Goal: Transaction & Acquisition: Book appointment/travel/reservation

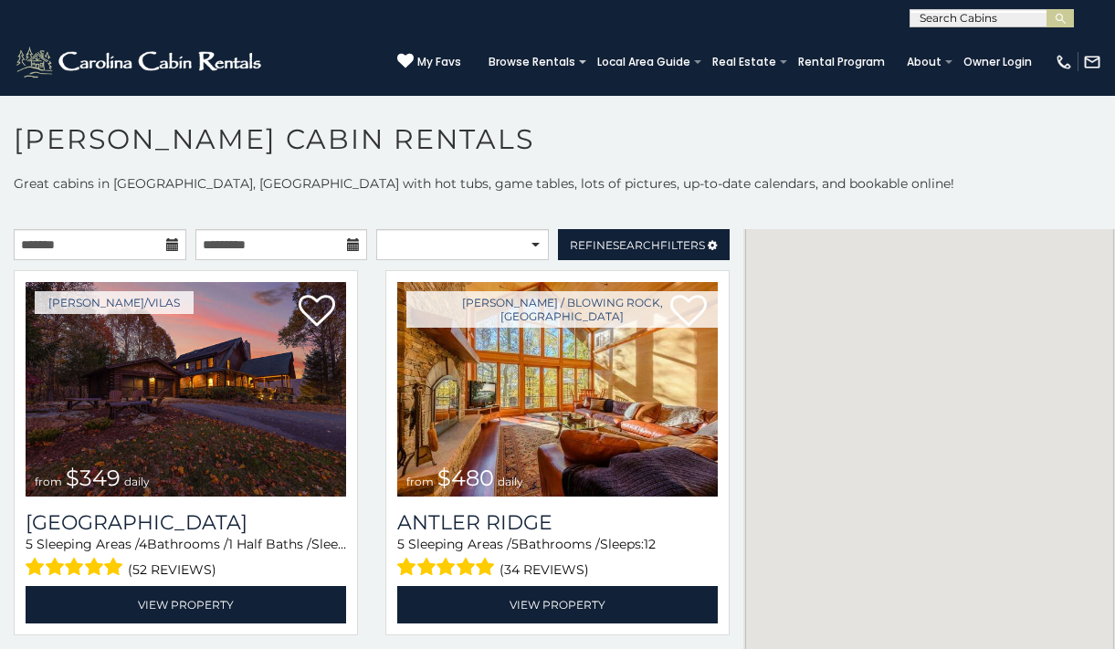
click at [166, 251] on icon at bounding box center [172, 244] width 13 height 13
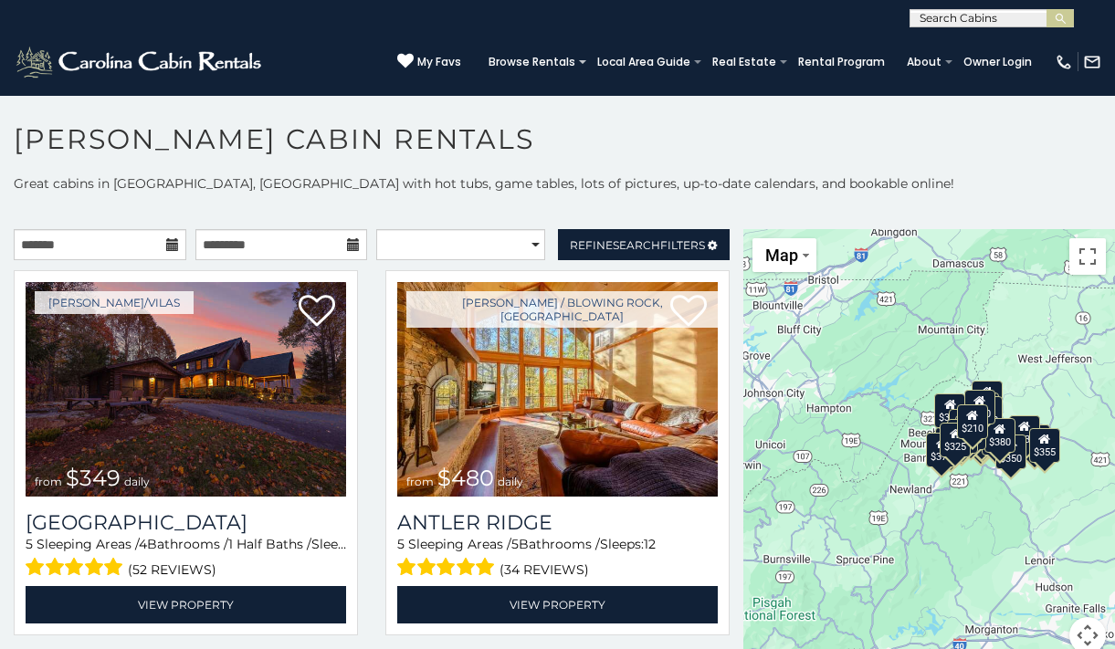
click at [166, 251] on icon at bounding box center [172, 244] width 13 height 13
click at [166, 246] on icon at bounding box center [172, 244] width 13 height 13
click at [67, 252] on input "text" at bounding box center [100, 244] width 173 height 31
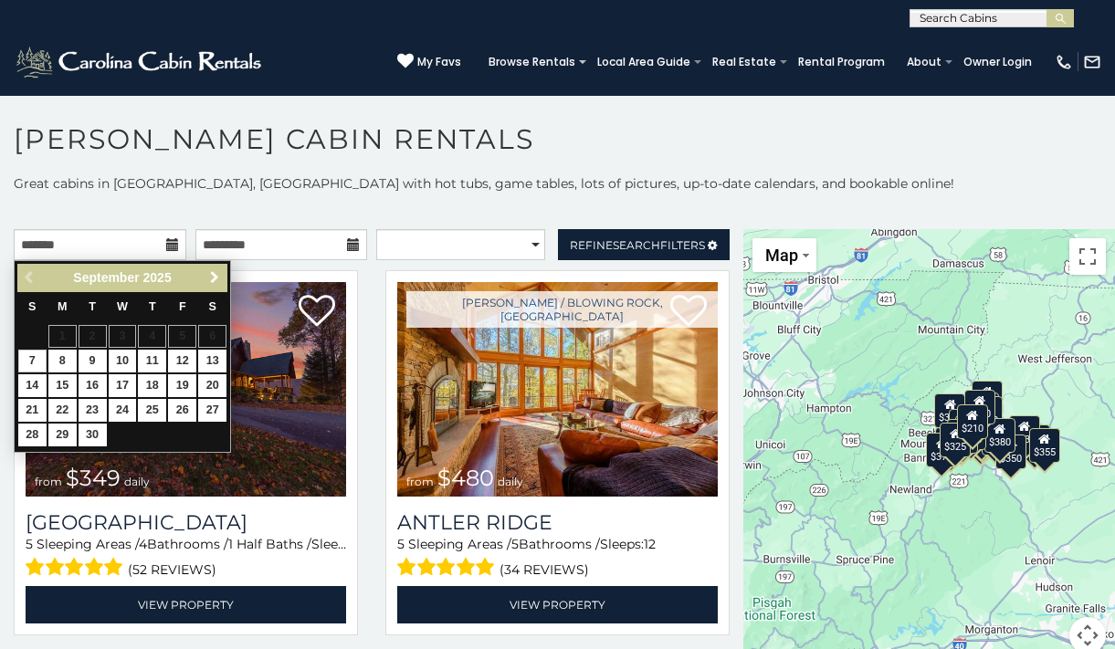
click at [220, 279] on span "Next" at bounding box center [214, 277] width 15 height 15
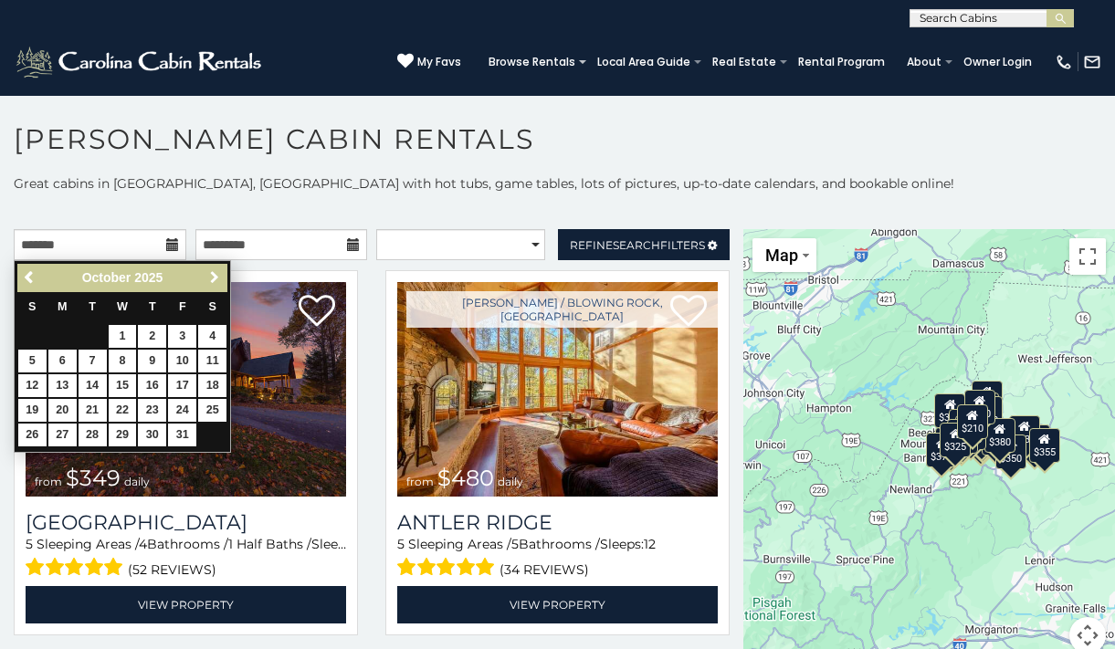
click at [221, 279] on span "Next" at bounding box center [214, 277] width 15 height 15
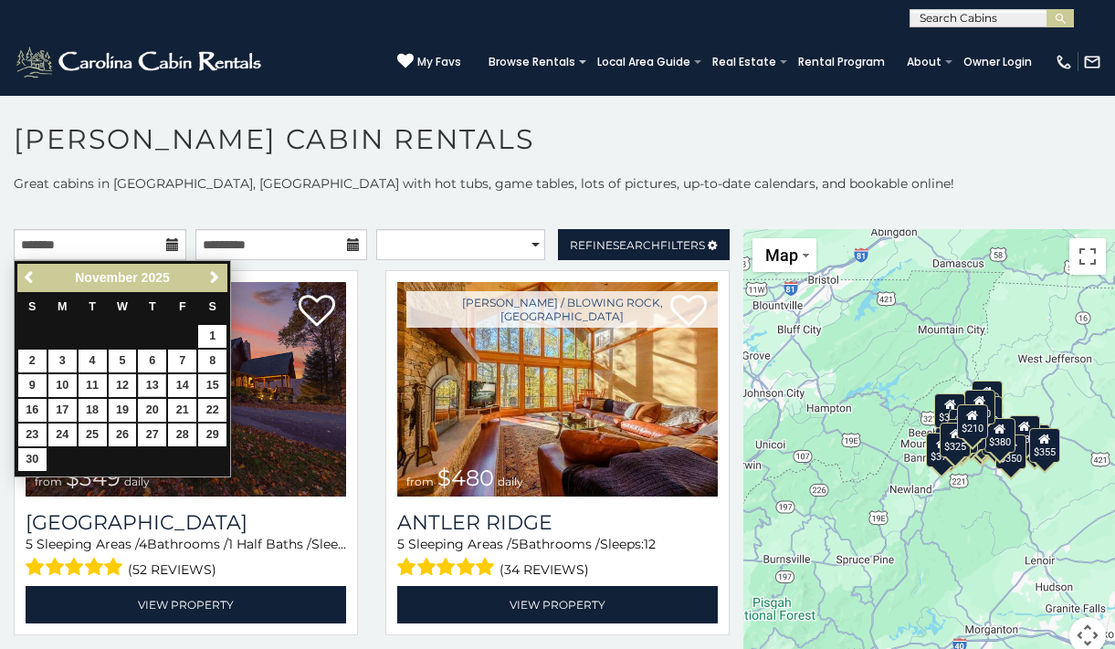
click at [151, 382] on link "13" at bounding box center [152, 386] width 28 height 23
type input "**********"
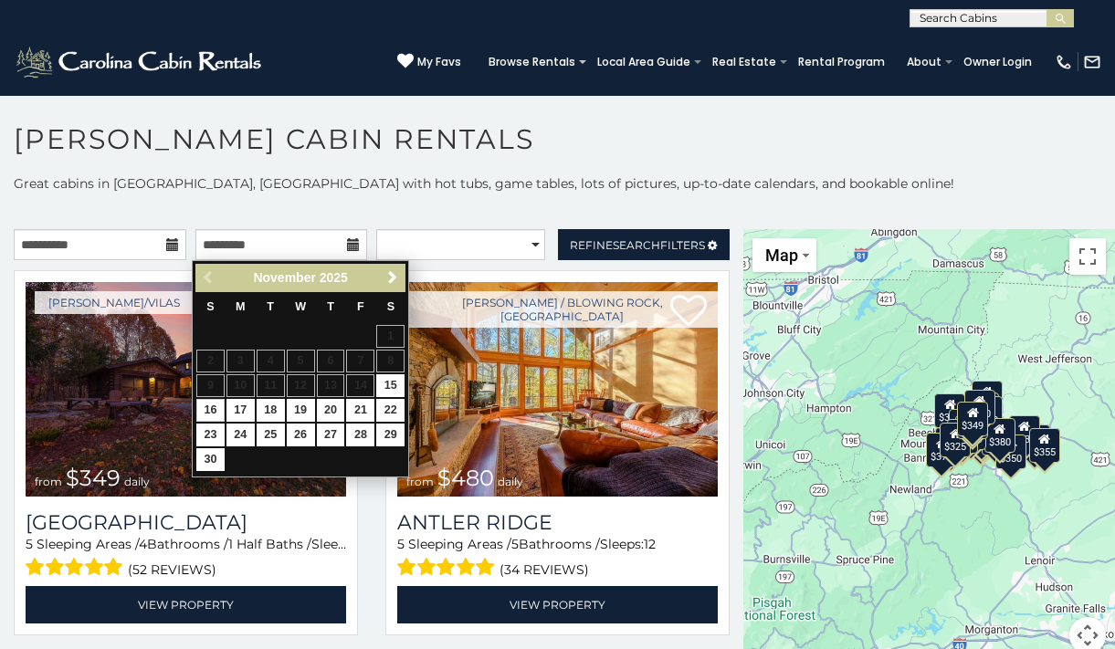
click at [213, 403] on link "16" at bounding box center [210, 410] width 28 height 23
type input "**********"
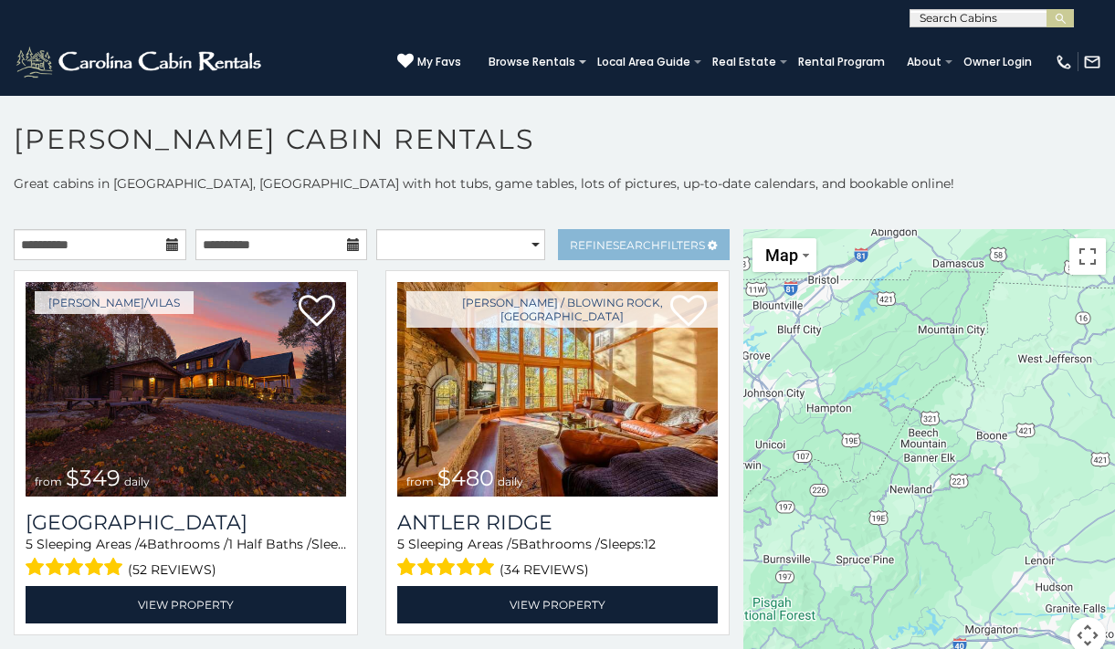
click at [577, 232] on link "Refine Search Filters" at bounding box center [644, 244] width 173 height 31
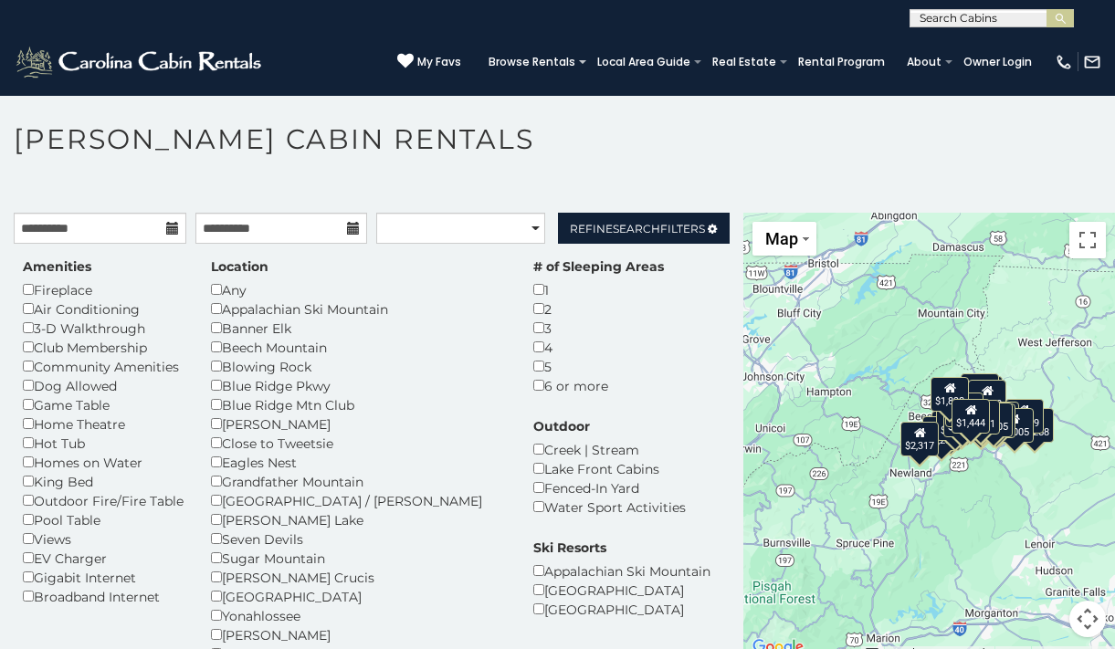
scroll to position [16, 0]
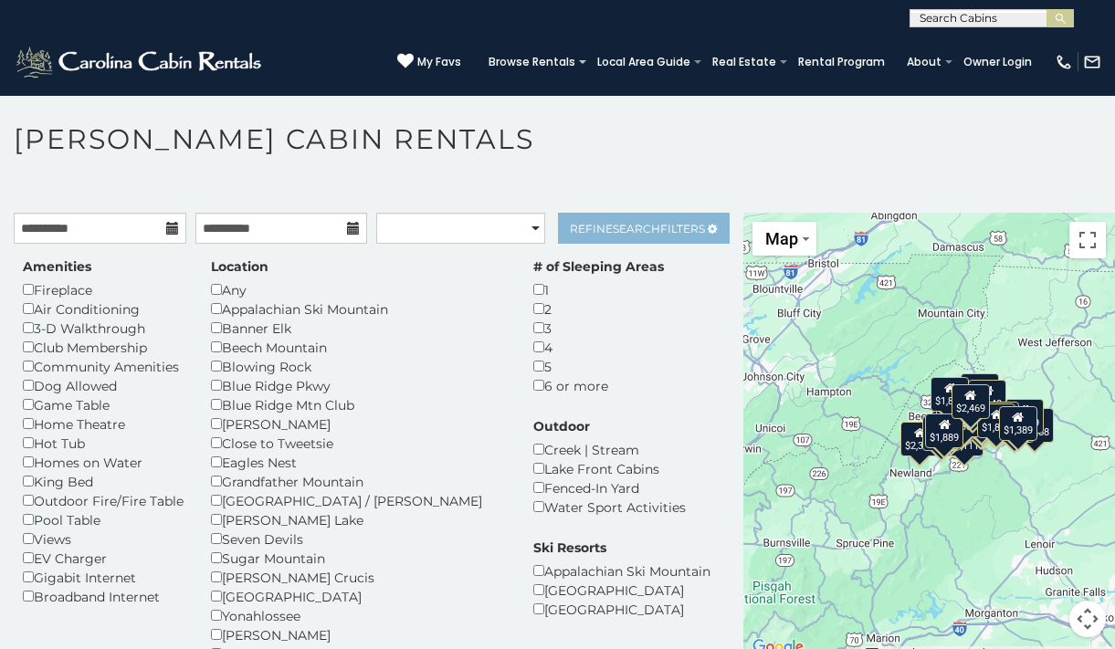
click at [650, 236] on link "Refine Search Filters" at bounding box center [644, 228] width 173 height 31
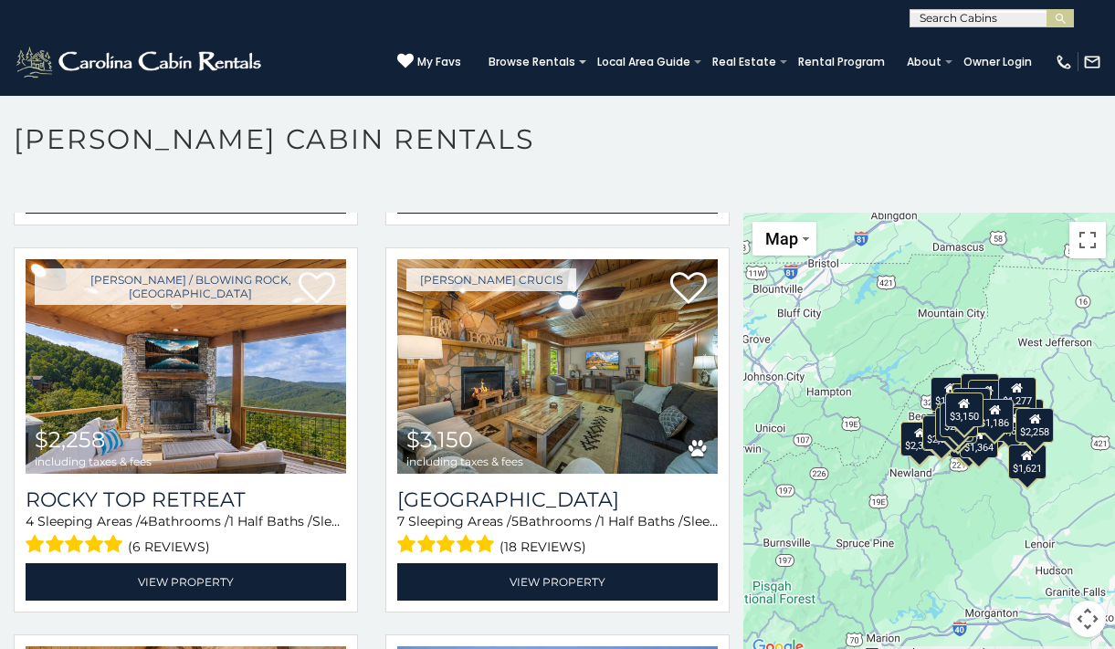
scroll to position [774, 0]
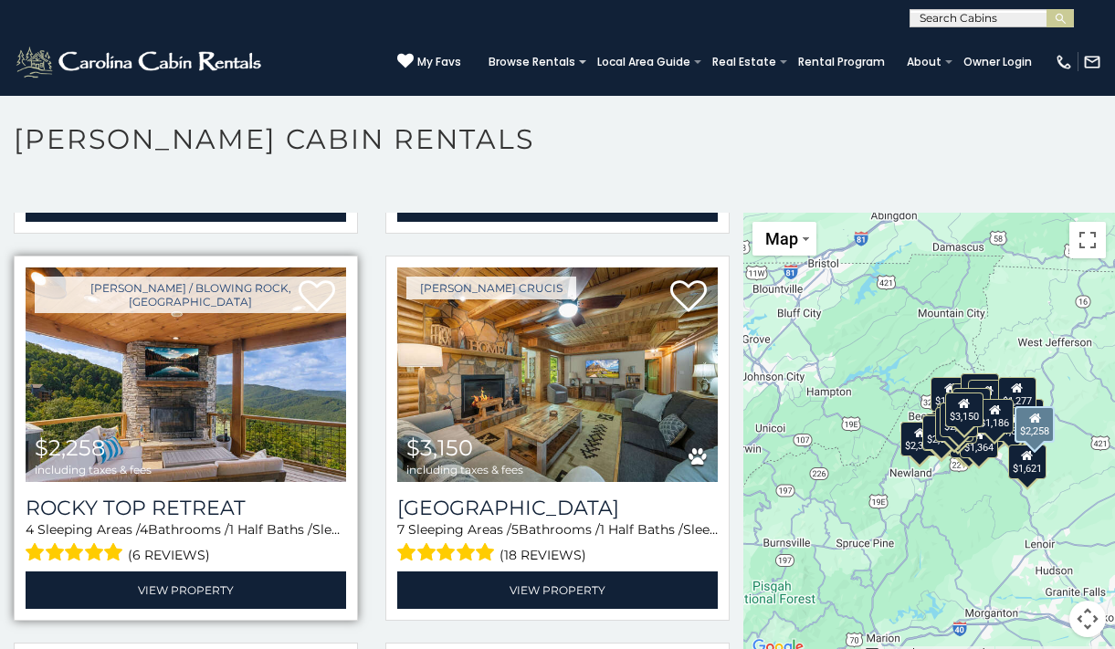
click at [200, 368] on img at bounding box center [186, 375] width 321 height 215
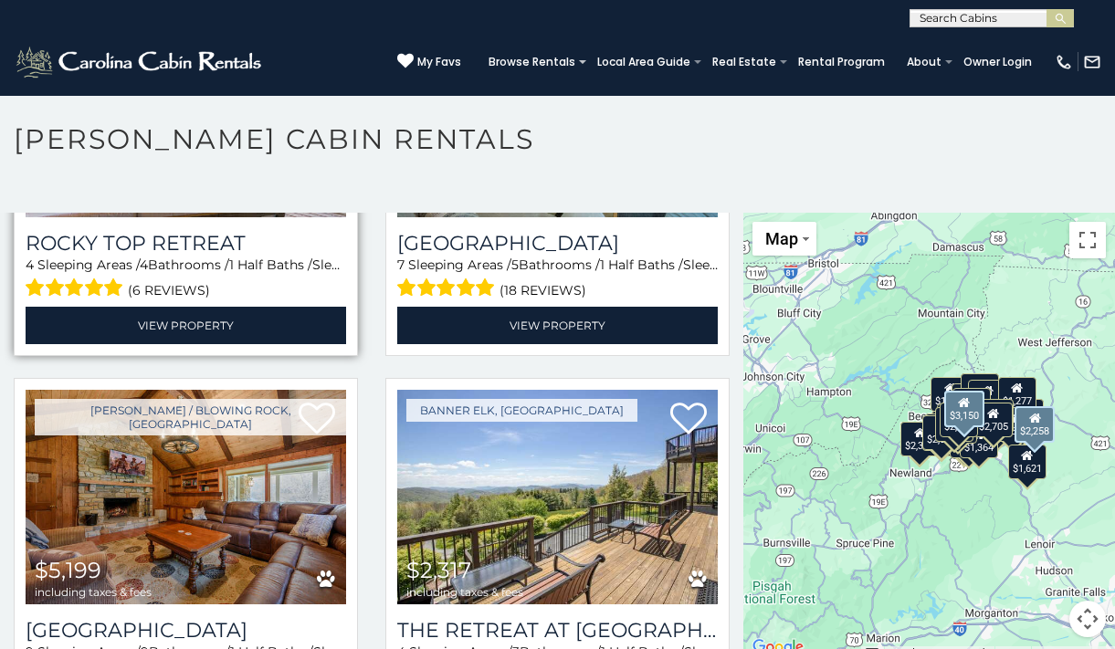
scroll to position [1050, 0]
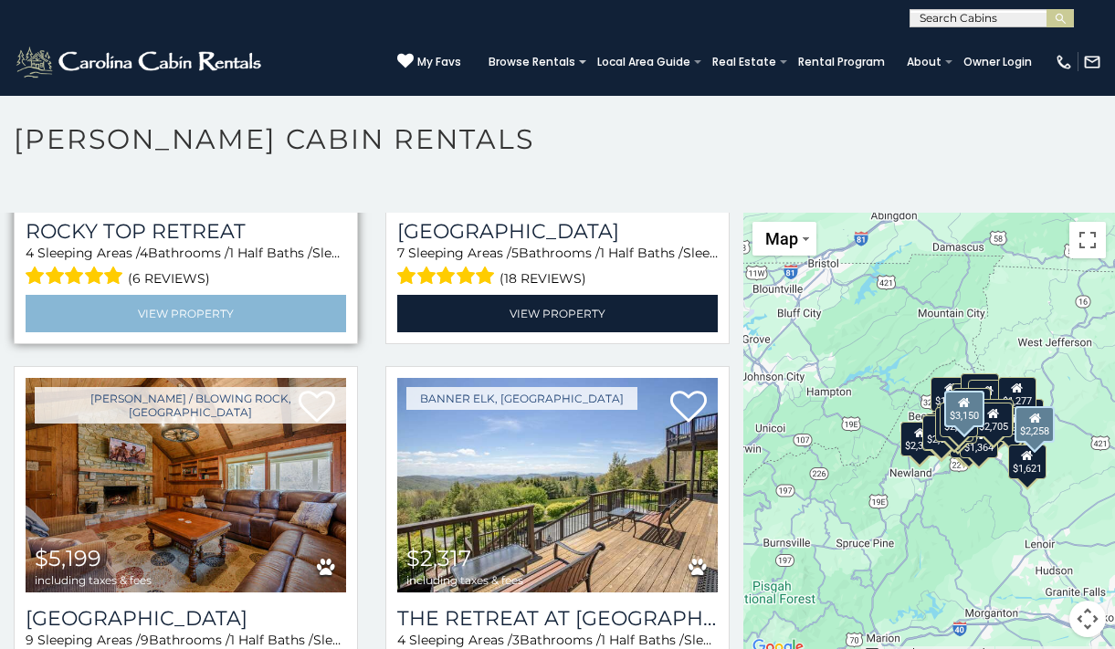
click at [170, 296] on link "View Property" at bounding box center [186, 313] width 321 height 37
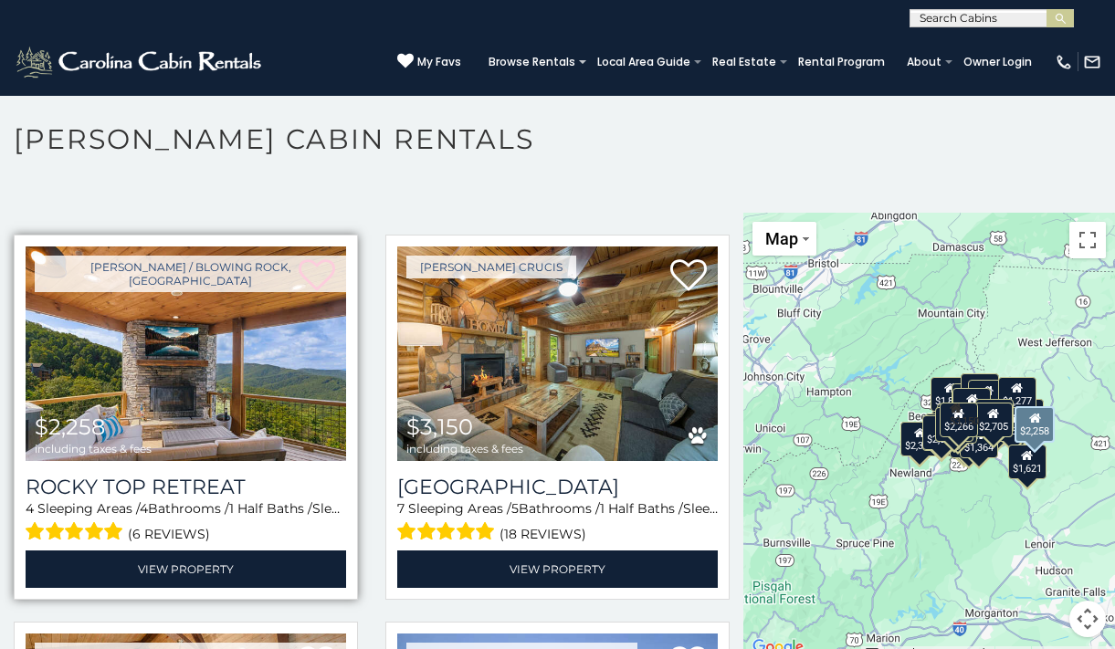
scroll to position [794, 0]
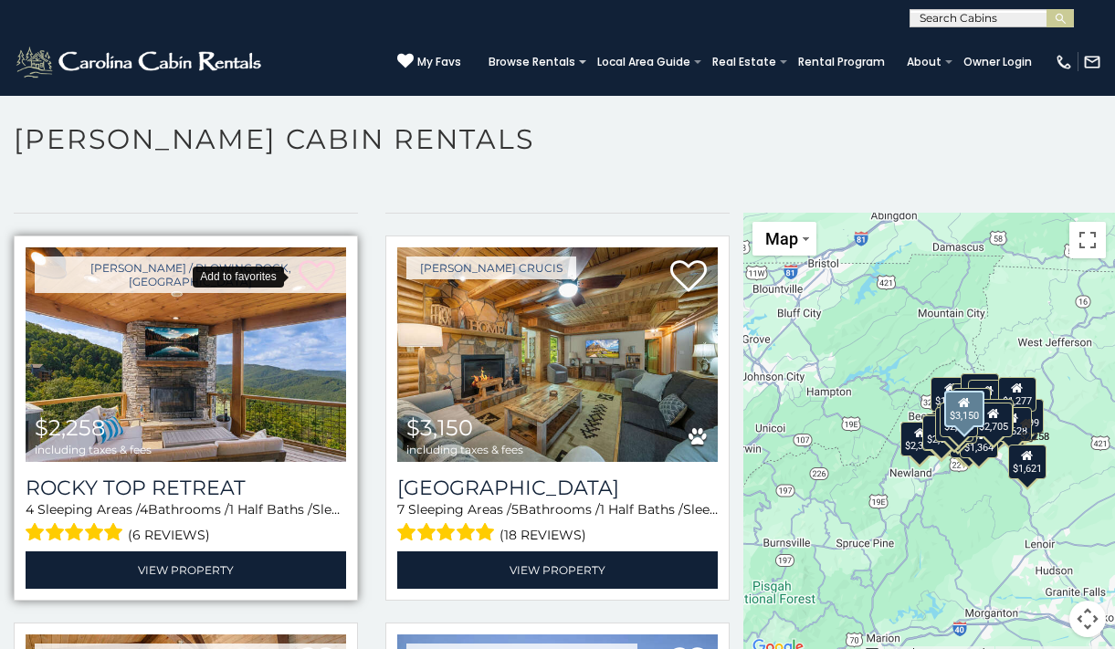
click at [300, 263] on icon at bounding box center [317, 277] width 37 height 37
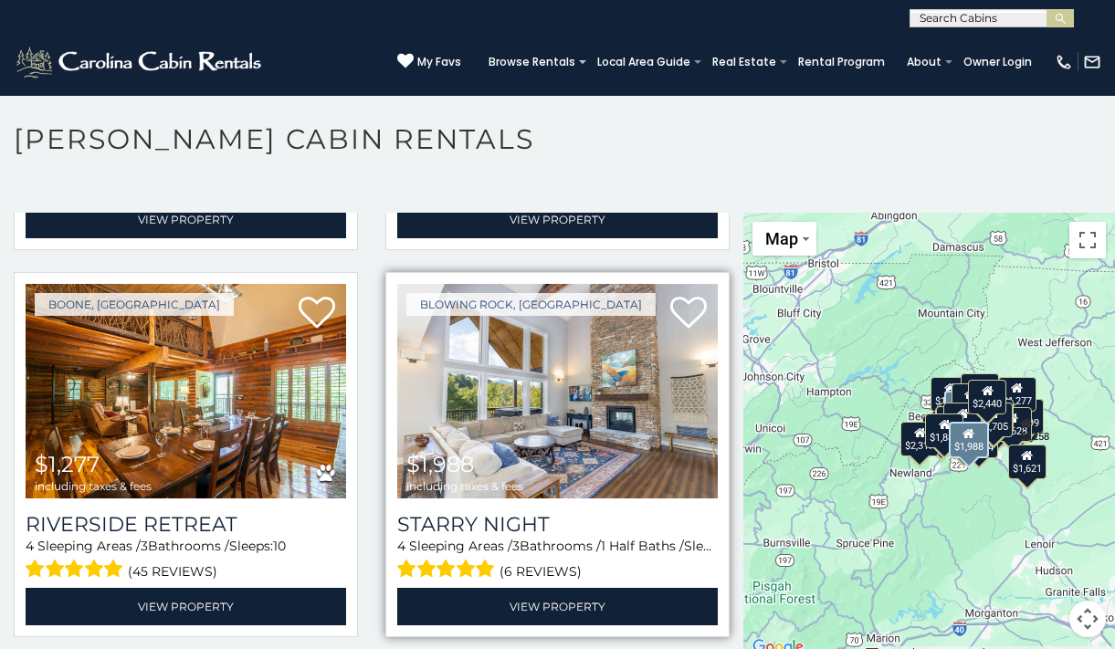
scroll to position [3471, 0]
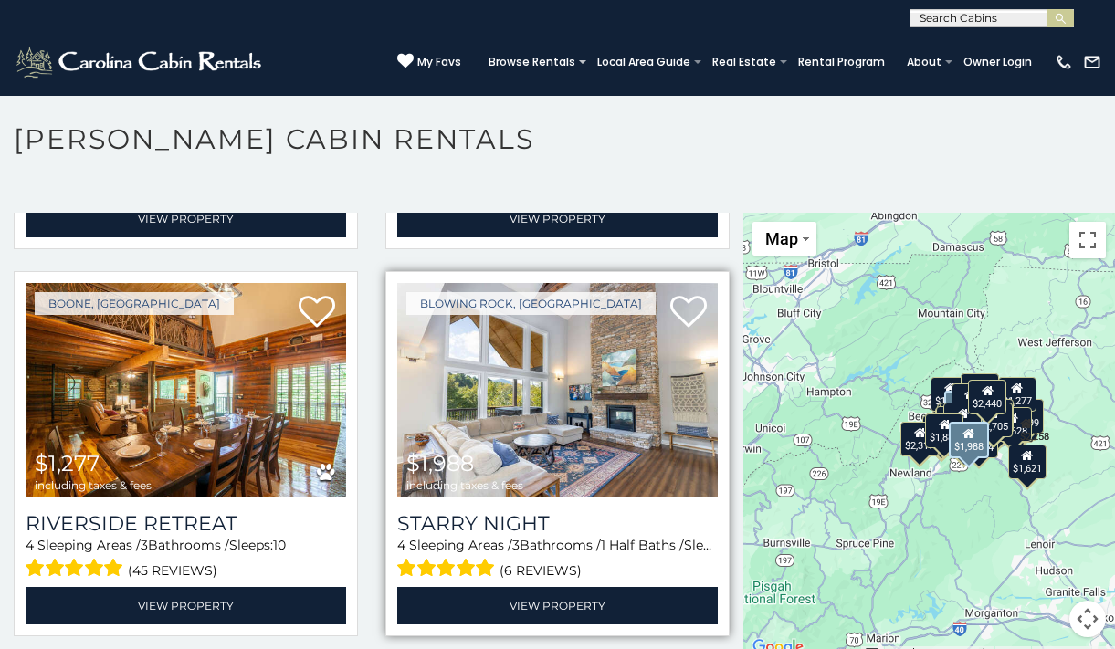
click at [670, 341] on img at bounding box center [557, 390] width 321 height 215
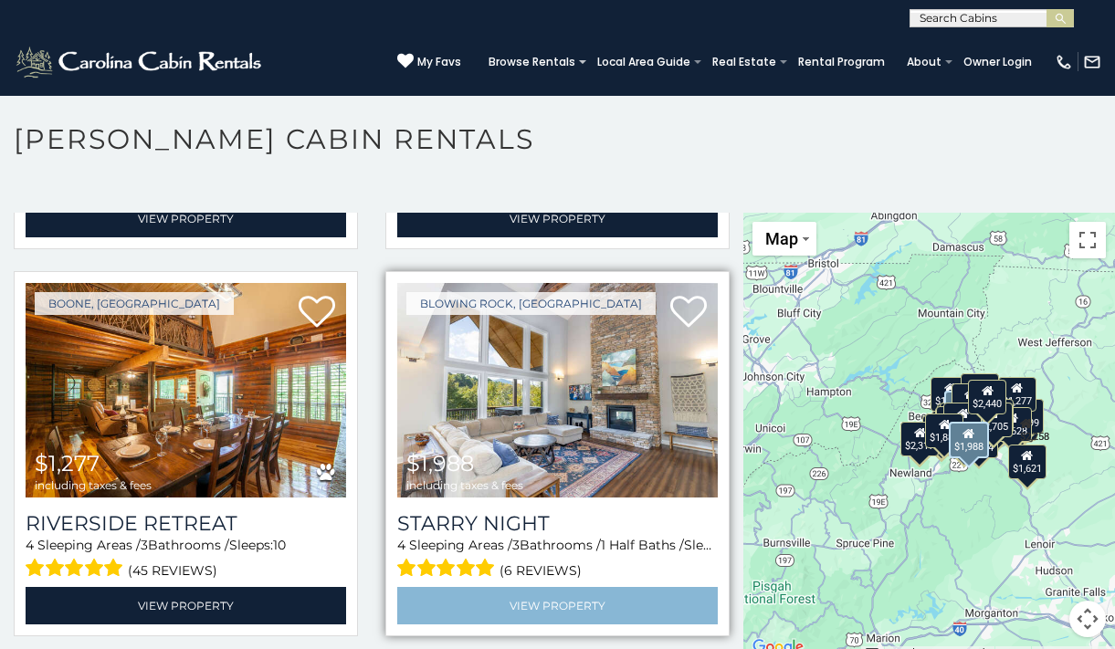
click at [545, 587] on link "View Property" at bounding box center [557, 605] width 321 height 37
click at [556, 587] on link "View Property" at bounding box center [557, 605] width 321 height 37
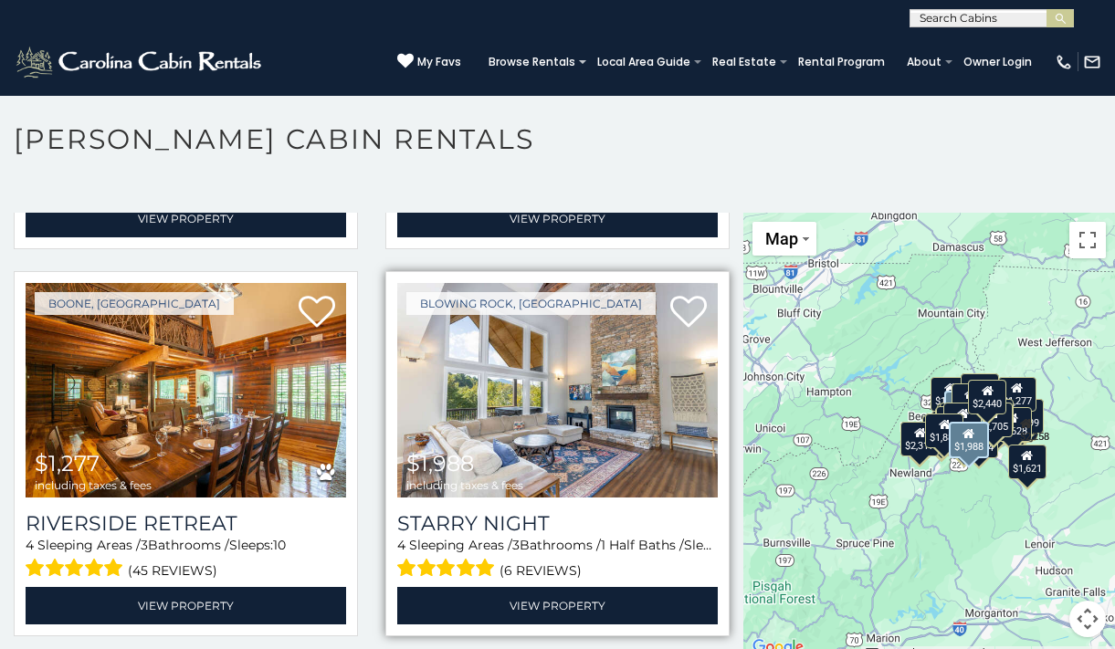
click at [532, 559] on span "(6 reviews)" at bounding box center [541, 571] width 82 height 24
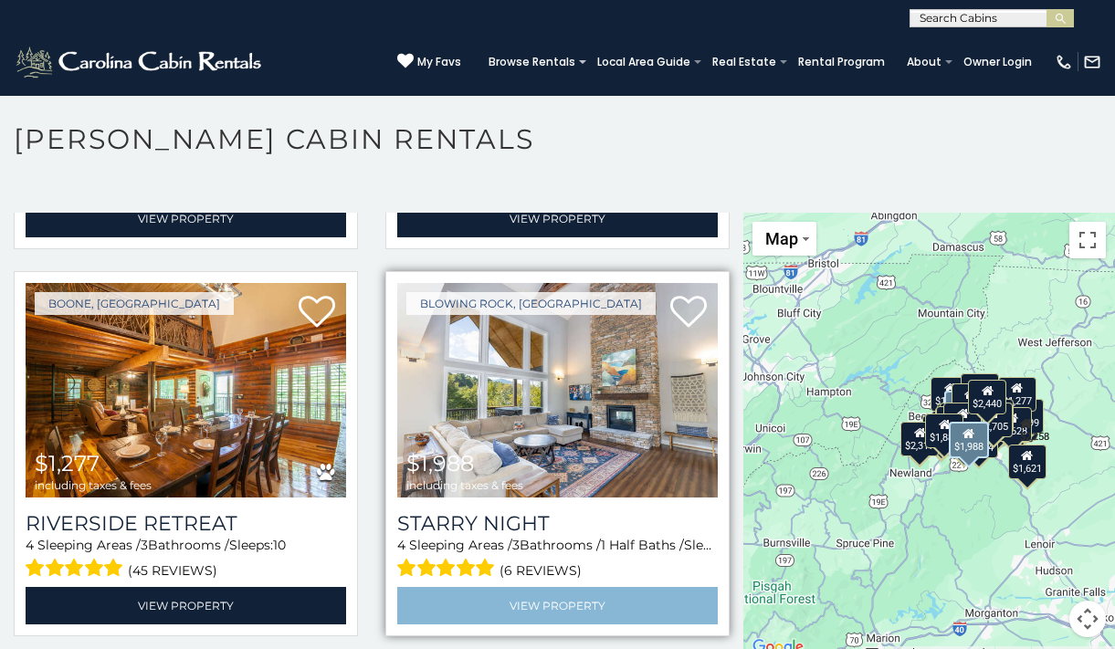
click at [526, 587] on link "View Property" at bounding box center [557, 605] width 321 height 37
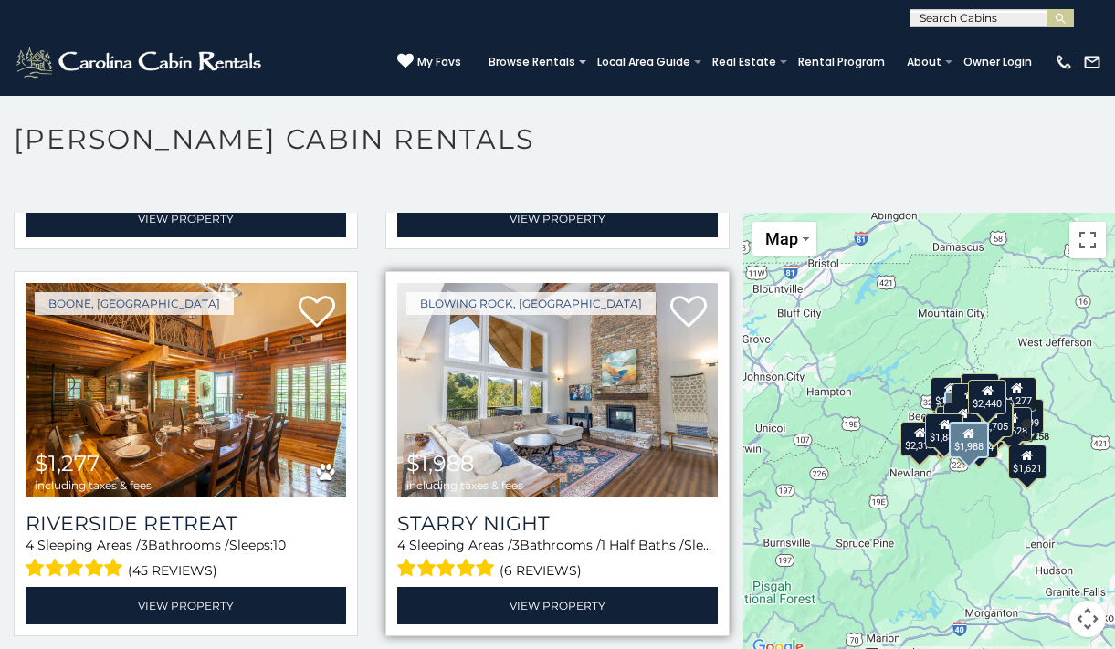
click at [435, 321] on img at bounding box center [557, 390] width 321 height 215
click at [510, 349] on img at bounding box center [557, 390] width 321 height 215
click at [498, 322] on img at bounding box center [557, 390] width 321 height 215
click at [522, 309] on img at bounding box center [557, 390] width 321 height 215
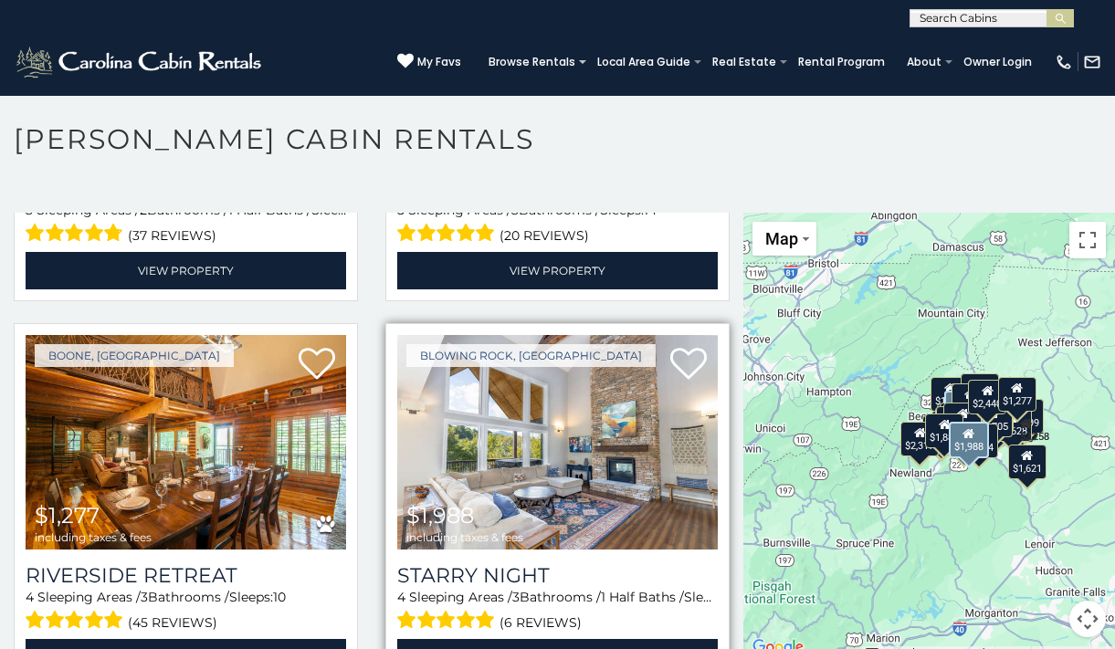
scroll to position [3418, 0]
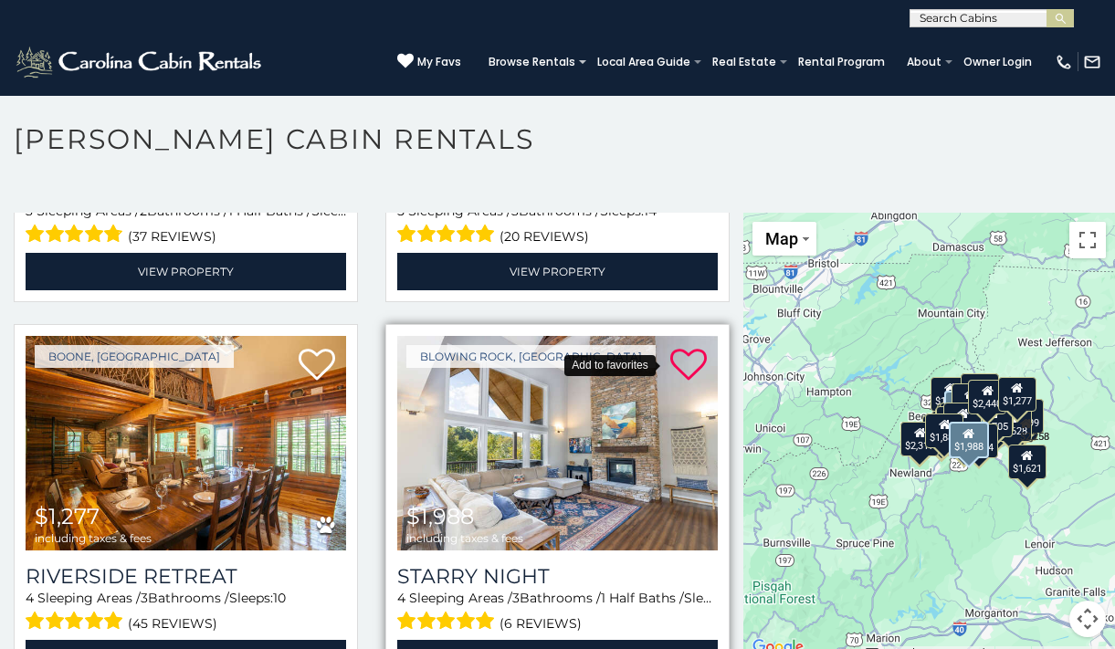
click at [670, 347] on icon at bounding box center [688, 365] width 37 height 37
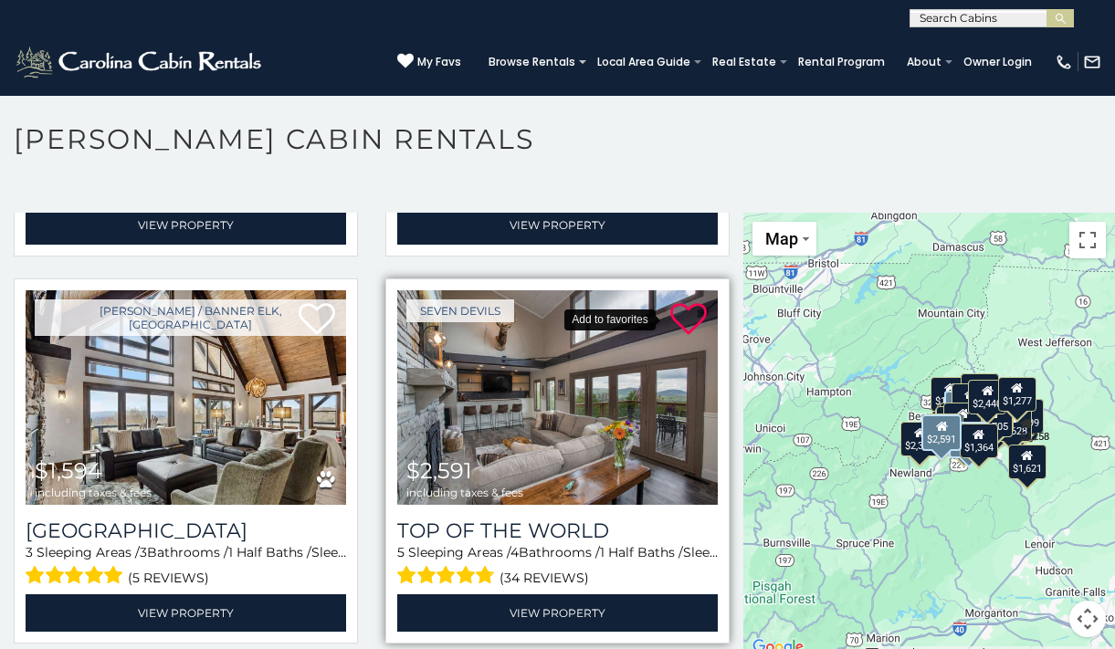
scroll to position [4641, 0]
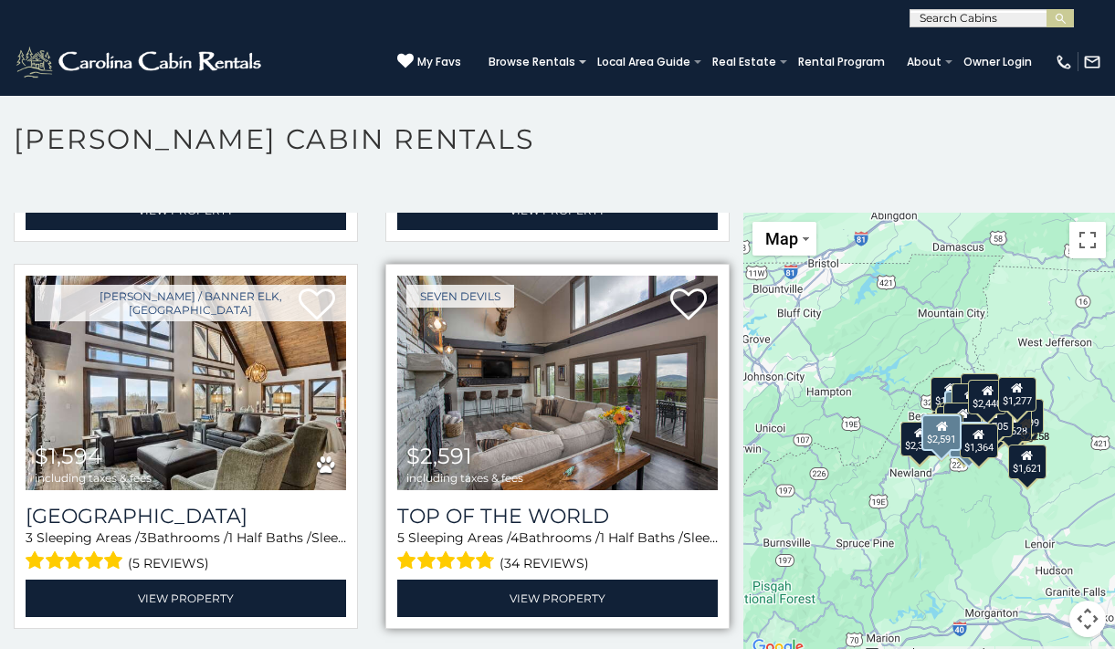
click at [602, 357] on img at bounding box center [557, 383] width 321 height 215
click at [689, 287] on icon at bounding box center [688, 305] width 37 height 37
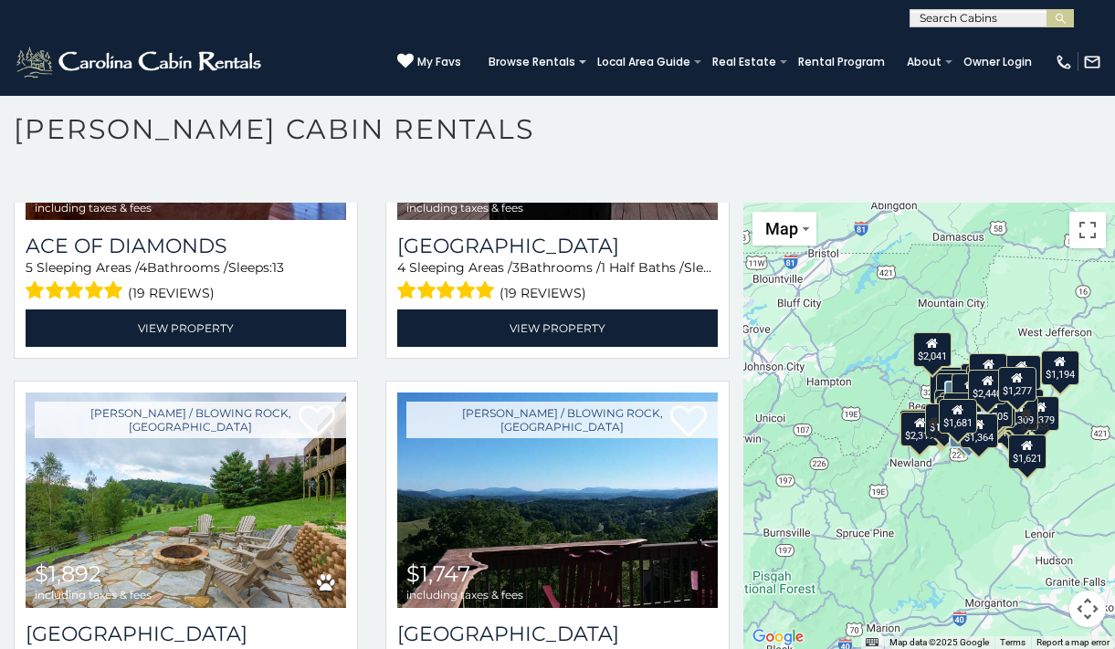
scroll to position [5677, 0]
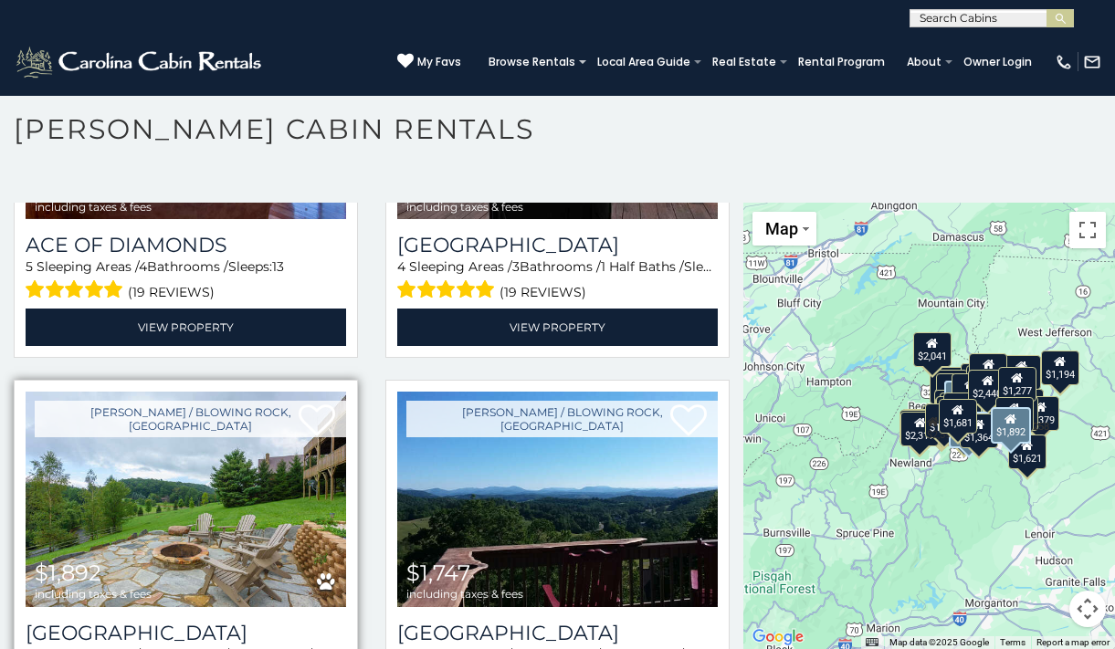
click at [195, 427] on img at bounding box center [186, 499] width 321 height 215
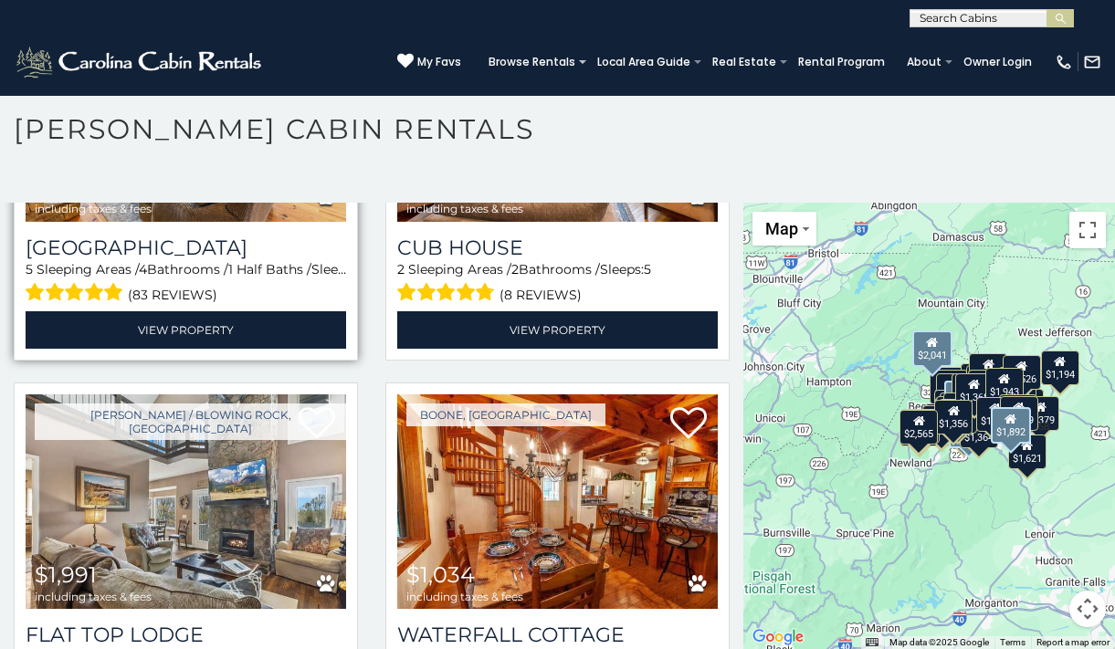
scroll to position [9952, 0]
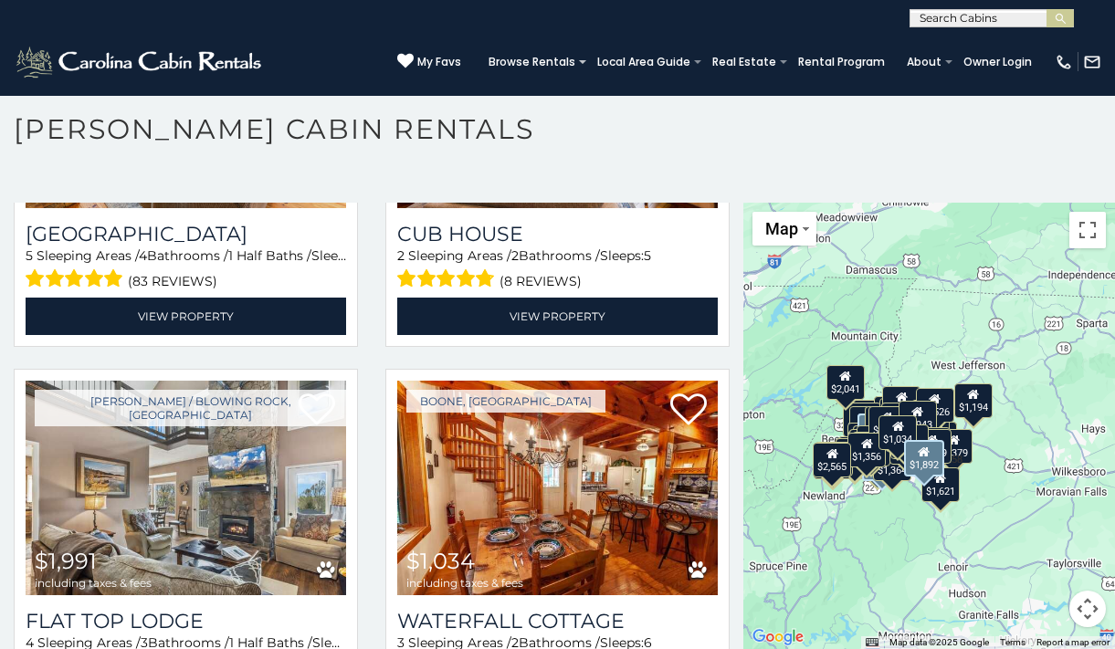
drag, startPoint x: 843, startPoint y: 386, endPoint x: 756, endPoint y: 424, distance: 94.5
click at [756, 424] on div "$2,111 $2,844 $2,301 $2,822 $2,705 $1,804 $2,266 $2,258 $3,608 $3,150 $2,237 $5…" at bounding box center [930, 426] width 372 height 447
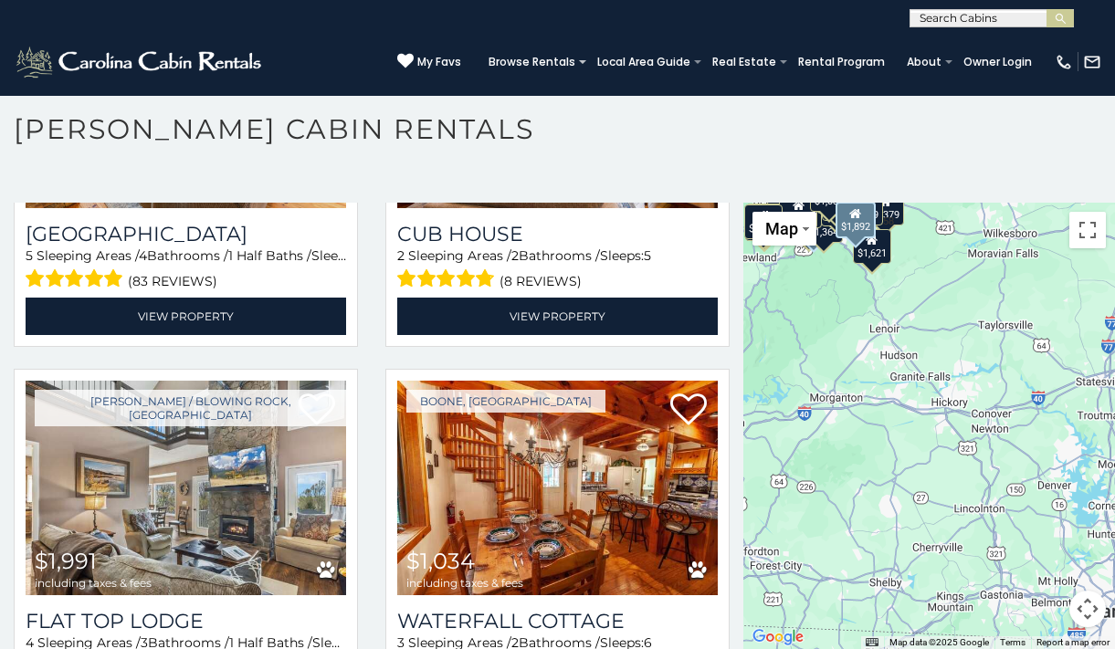
drag, startPoint x: 988, startPoint y: 517, endPoint x: 918, endPoint y: 273, distance: 253.8
click at [918, 273] on div "$2,111 $2,844 $2,301 $2,822 $2,705 $1,804 $2,266 $2,258 $3,608 $3,150 $2,237 $5…" at bounding box center [930, 426] width 372 height 447
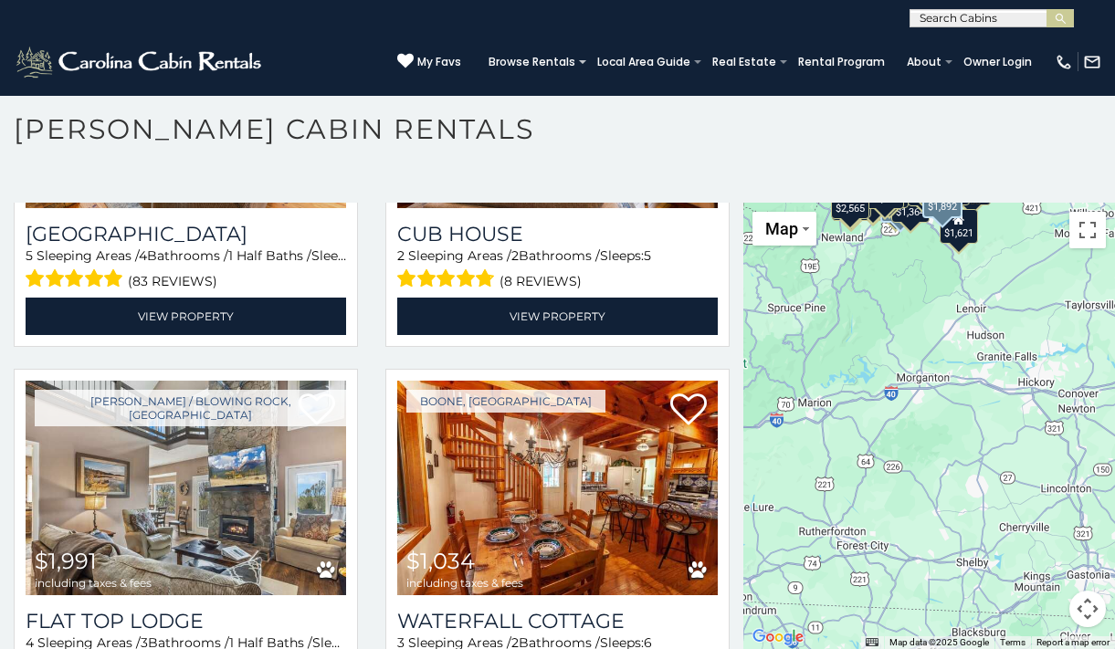
drag, startPoint x: 972, startPoint y: 572, endPoint x: 1073, endPoint y: 573, distance: 101.4
click at [1073, 573] on div "$2,111 $2,844 $2,301 $2,822 $2,705 $1,804 $2,266 $2,258 $3,608 $3,150 $2,237 $5…" at bounding box center [930, 426] width 372 height 447
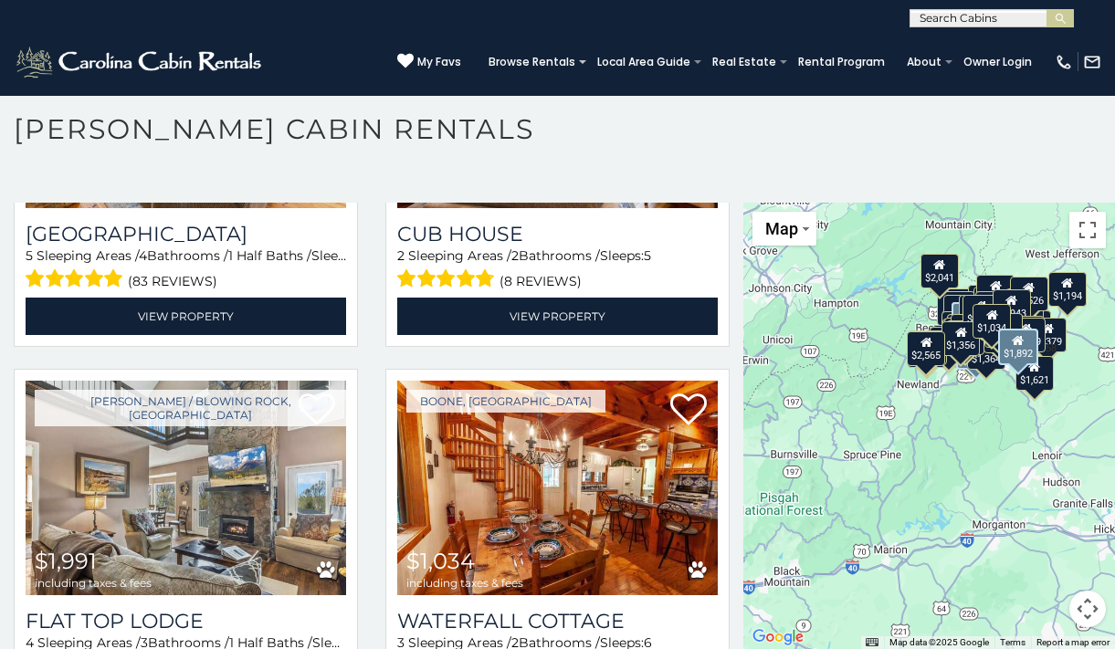
drag, startPoint x: 839, startPoint y: 379, endPoint x: 913, endPoint y: 517, distance: 156.5
click at [913, 517] on div "$2,111 $2,844 $2,301 $2,822 $2,705 $1,804 $2,266 $2,258 $3,608 $3,150 $2,237 $5…" at bounding box center [930, 426] width 372 height 447
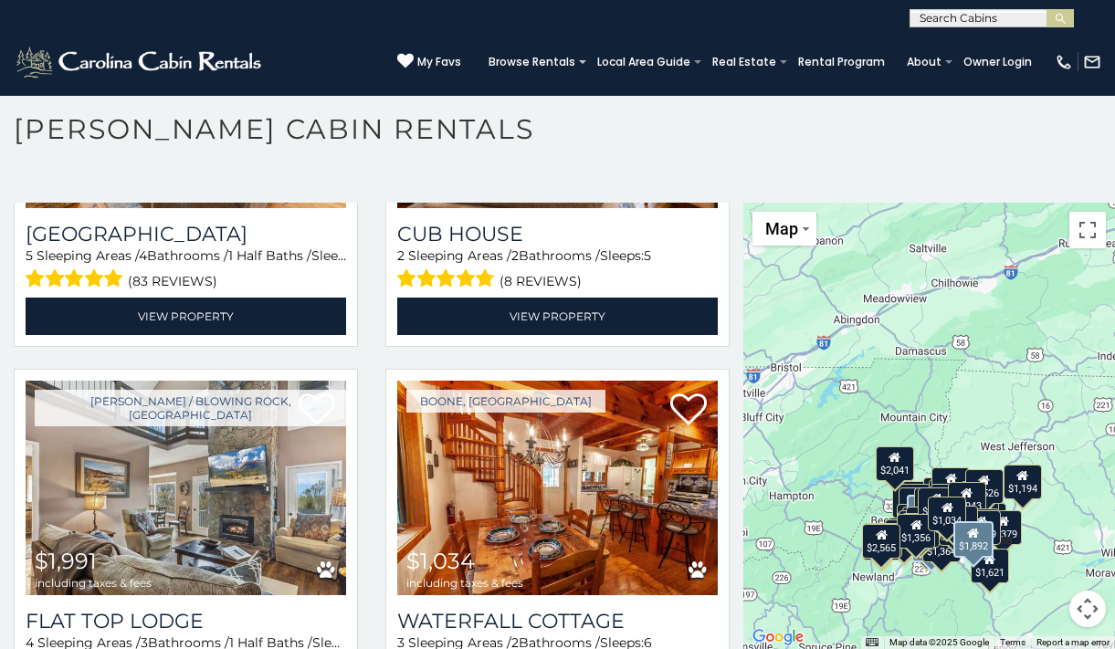
drag, startPoint x: 815, startPoint y: 393, endPoint x: 772, endPoint y: 579, distance: 191.2
click at [771, 580] on div "$2,111 $2,844 $2,301 $2,822 $2,705 $1,804 $2,266 $2,258 $3,608 $3,150 $2,237 $5…" at bounding box center [930, 426] width 372 height 447
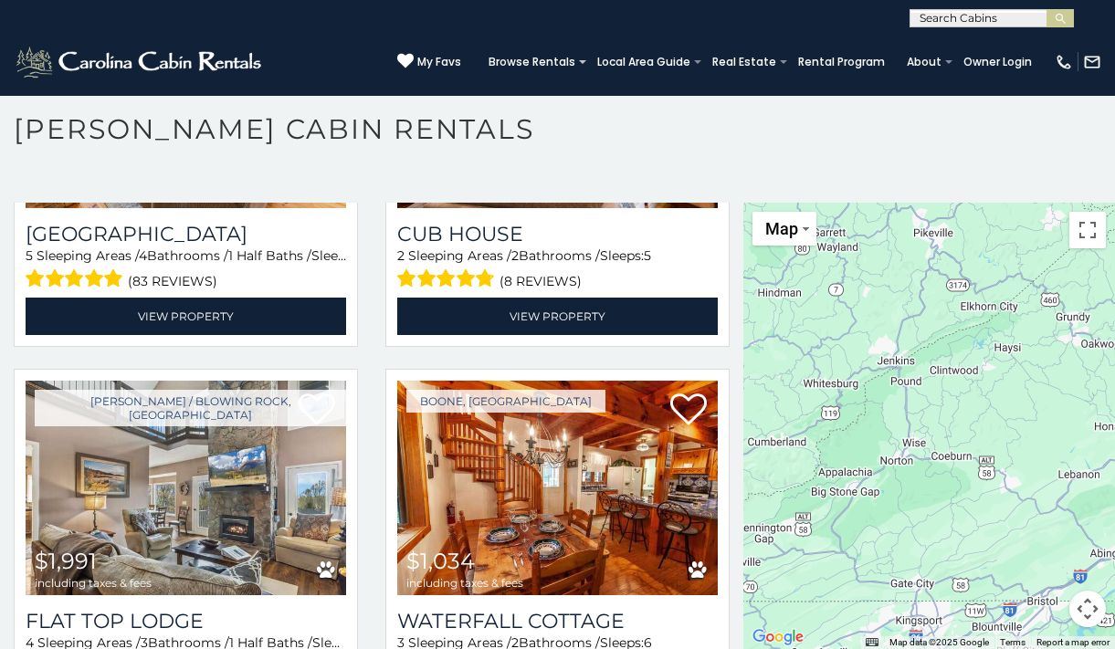
drag, startPoint x: 1007, startPoint y: 411, endPoint x: 1260, endPoint y: 645, distance: 344.5
click at [1114, 645] on html "**********" at bounding box center [557, 320] width 1115 height 660
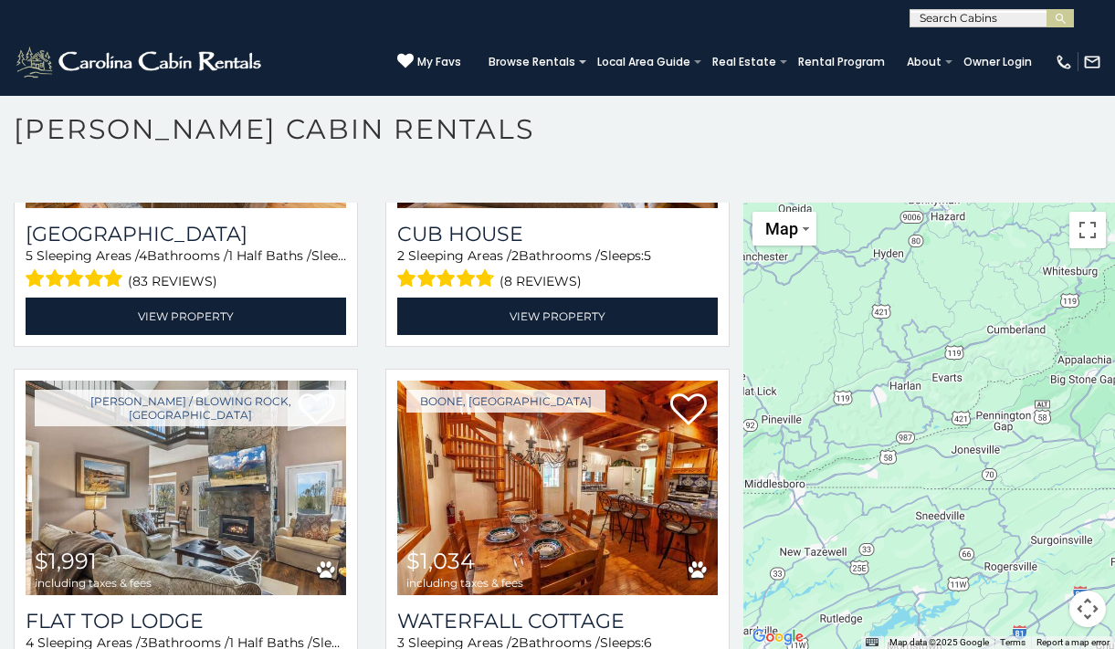
drag, startPoint x: 782, startPoint y: 317, endPoint x: 1025, endPoint y: 204, distance: 268.1
click at [1025, 204] on div "$2,111 $2,844 $2,301 $2,822 $2,705 $1,804 $2,266 $2,258 $3,608 $3,150 $2,237 $5…" at bounding box center [930, 426] width 372 height 447
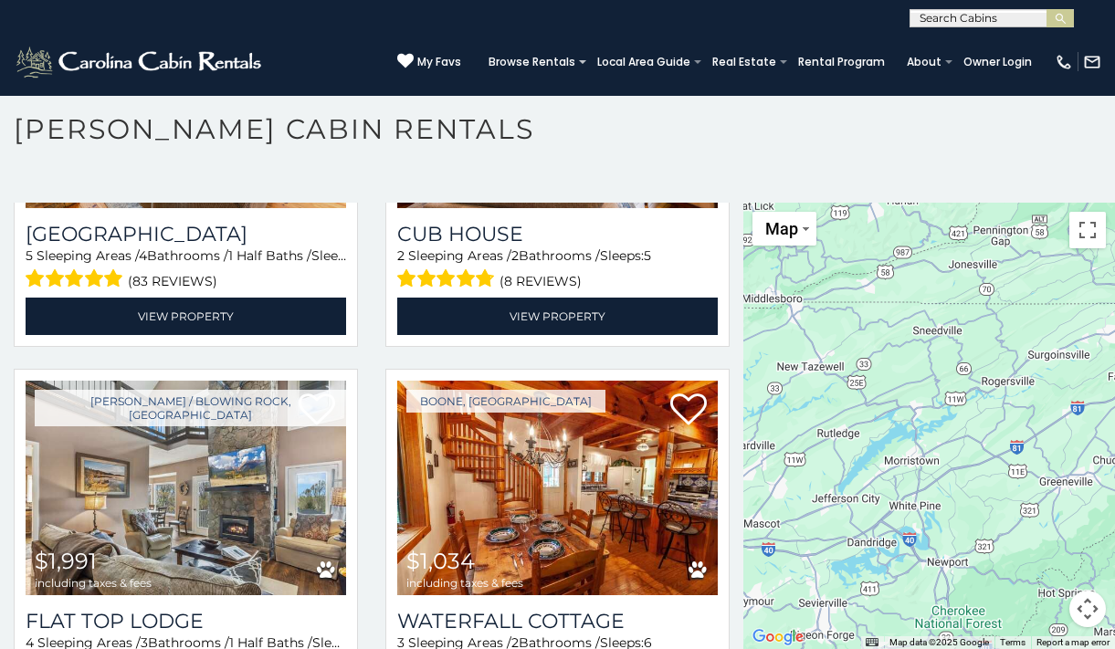
drag, startPoint x: 890, startPoint y: 517, endPoint x: 887, endPoint y: 333, distance: 184.5
click at [887, 333] on div "$2,111 $2,844 $2,301 $2,822 $2,705 $1,804 $2,266 $2,258 $3,608 $3,150 $2,237 $5…" at bounding box center [930, 426] width 372 height 447
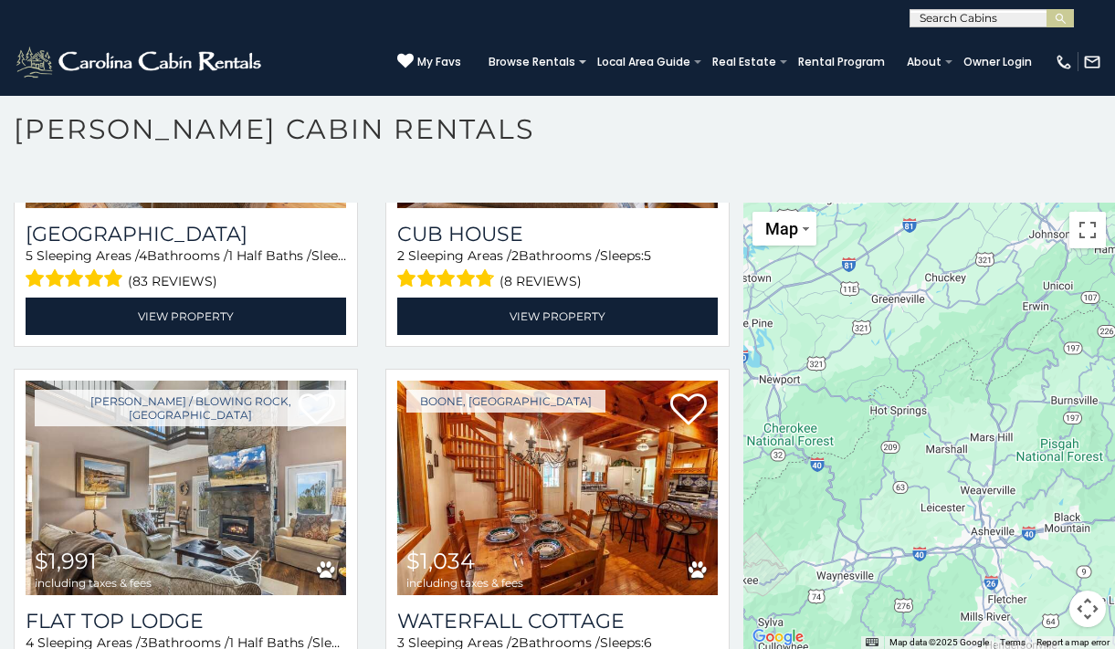
drag, startPoint x: 995, startPoint y: 510, endPoint x: 815, endPoint y: 318, distance: 263.0
click at [816, 318] on div "$2,111 $2,844 $2,301 $2,822 $2,705 $1,804 $2,266 $2,258 $3,608 $3,150 $2,237 $5…" at bounding box center [930, 426] width 372 height 447
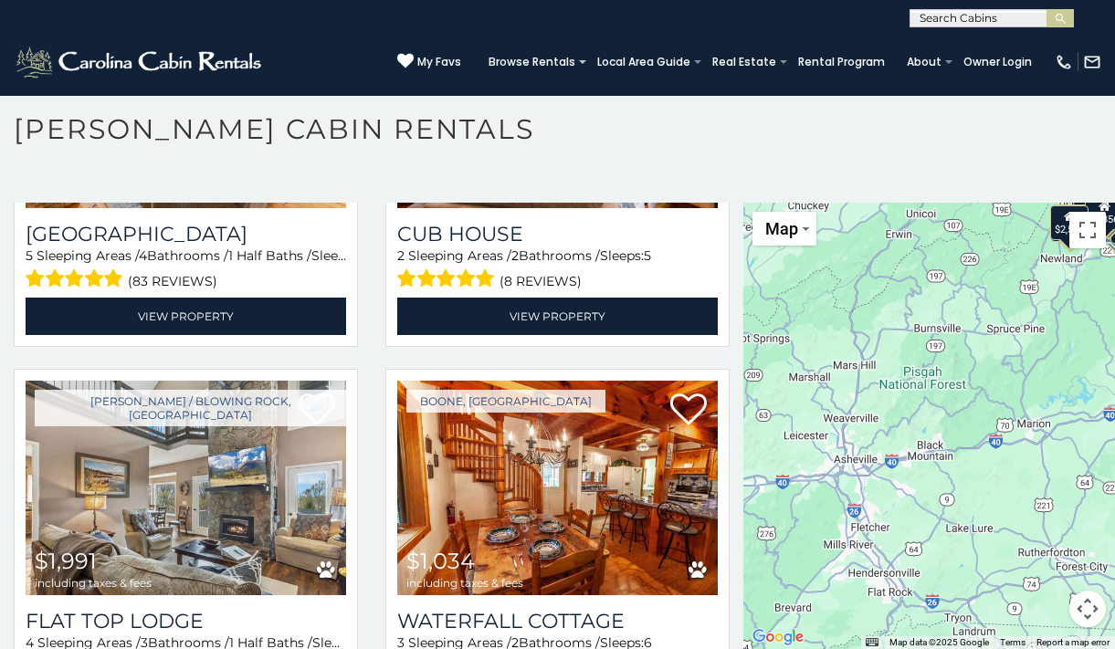
drag, startPoint x: 966, startPoint y: 418, endPoint x: 839, endPoint y: 356, distance: 140.5
click at [839, 356] on div "$2,111 $2,844 $2,301 $2,822 $2,705 $1,804 $2,266 $2,258 $3,608 $3,150 $2,237 $5…" at bounding box center [930, 426] width 372 height 447
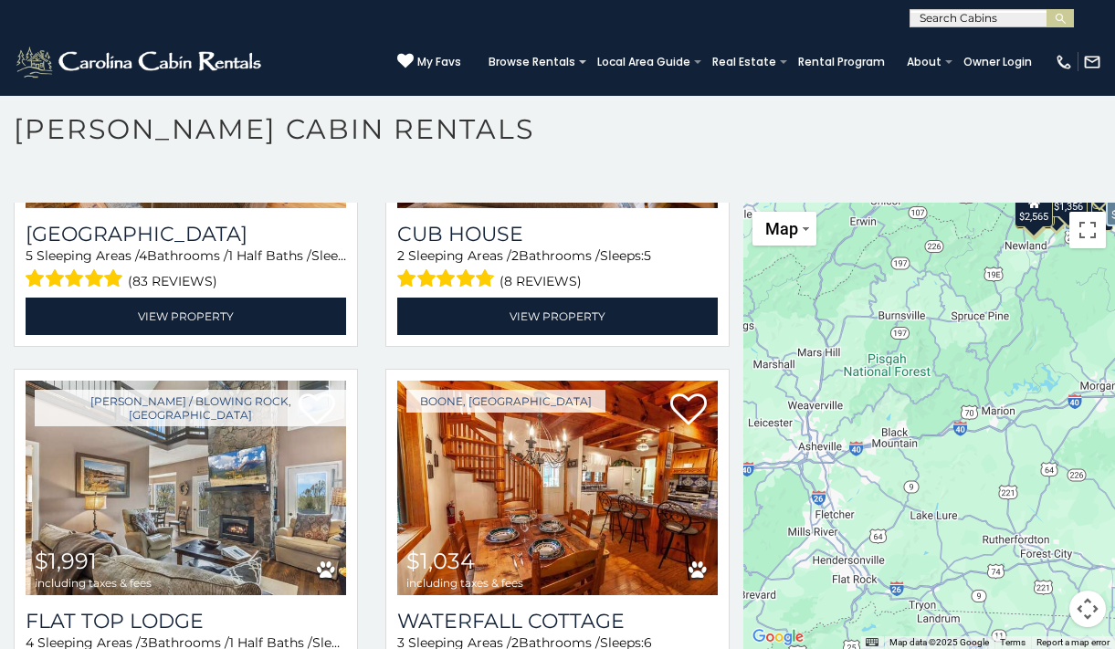
drag, startPoint x: 839, startPoint y: 356, endPoint x: 803, endPoint y: 343, distance: 38.7
click at [803, 342] on div "$2,111 $2,844 $2,301 $2,822 $2,705 $1,804 $2,266 $2,258 $3,608 $3,150 $2,237 $5…" at bounding box center [930, 426] width 372 height 447
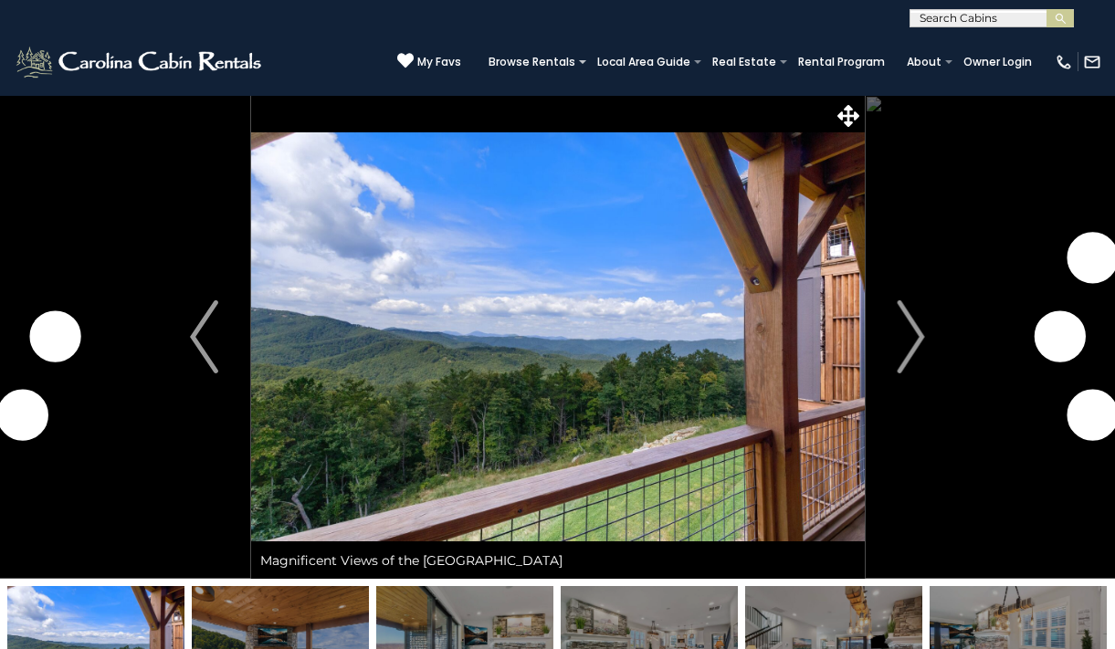
click at [920, 326] on img "Next" at bounding box center [910, 337] width 27 height 73
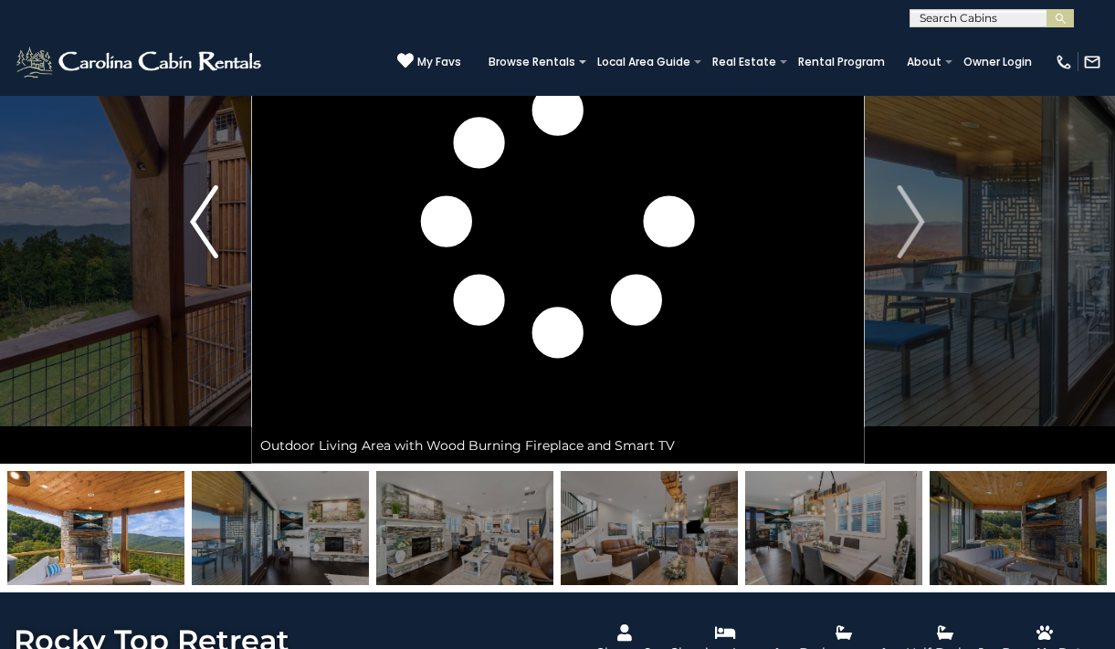
scroll to position [115, 0]
click at [206, 227] on img "Previous" at bounding box center [203, 221] width 27 height 73
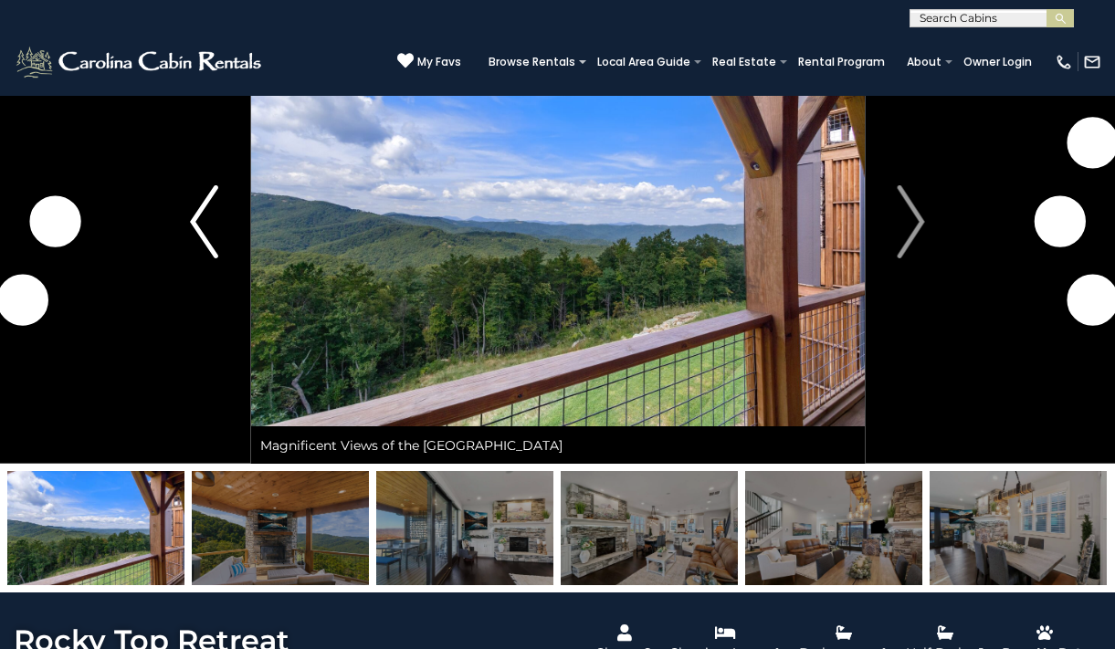
click at [206, 227] on img "Previous" at bounding box center [203, 221] width 27 height 73
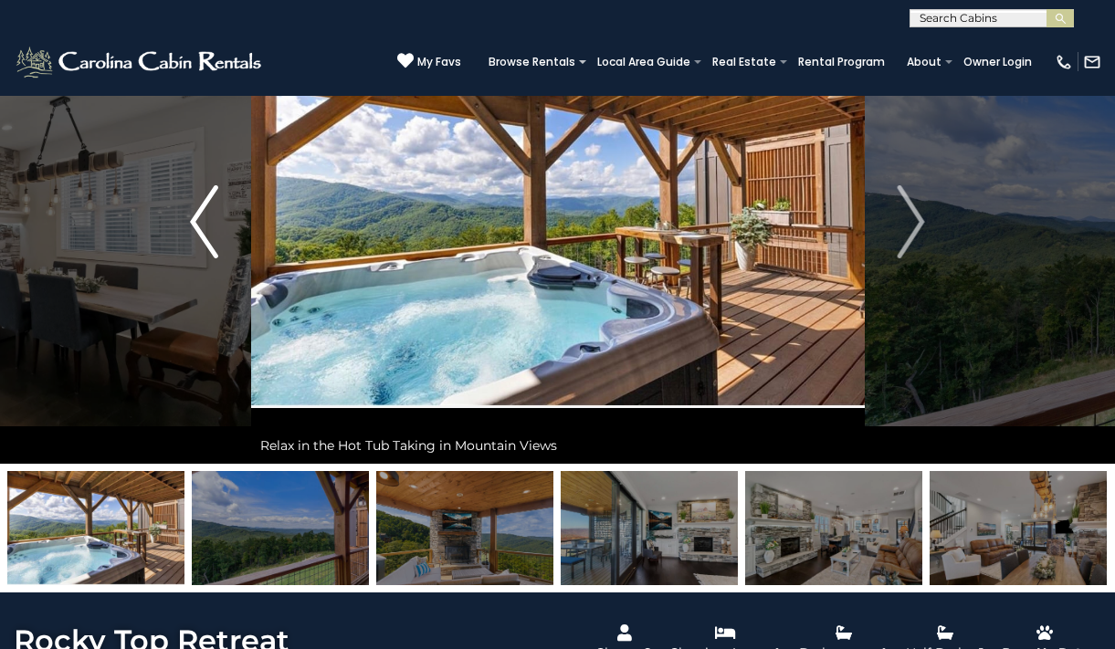
click at [195, 232] on img "Previous" at bounding box center [203, 221] width 27 height 73
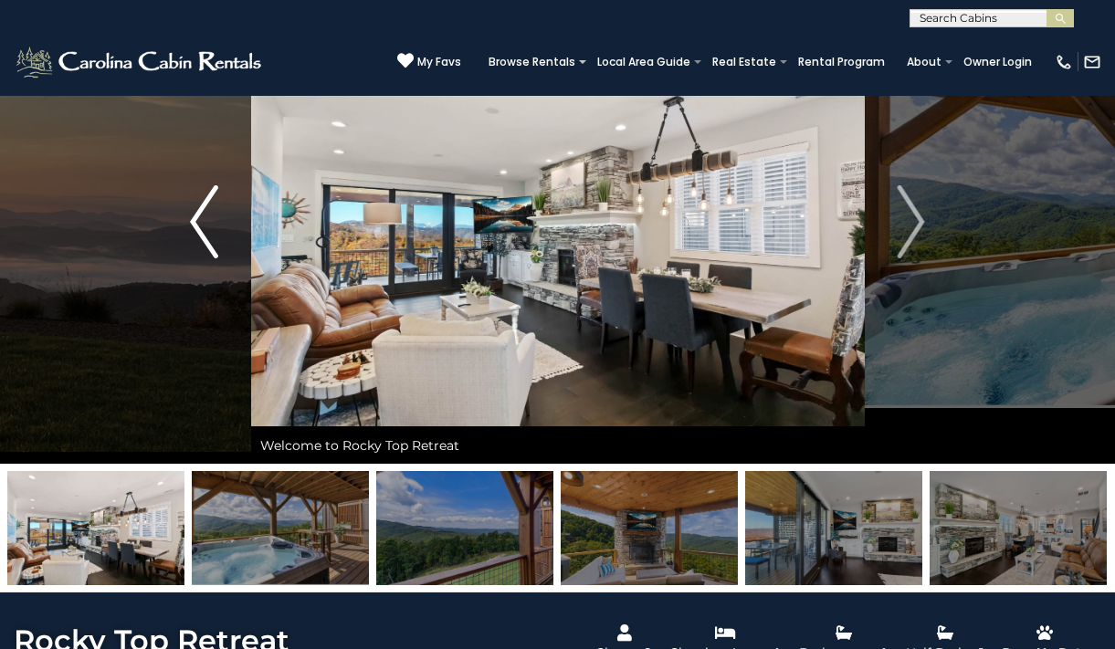
click at [195, 232] on img "Previous" at bounding box center [203, 221] width 27 height 73
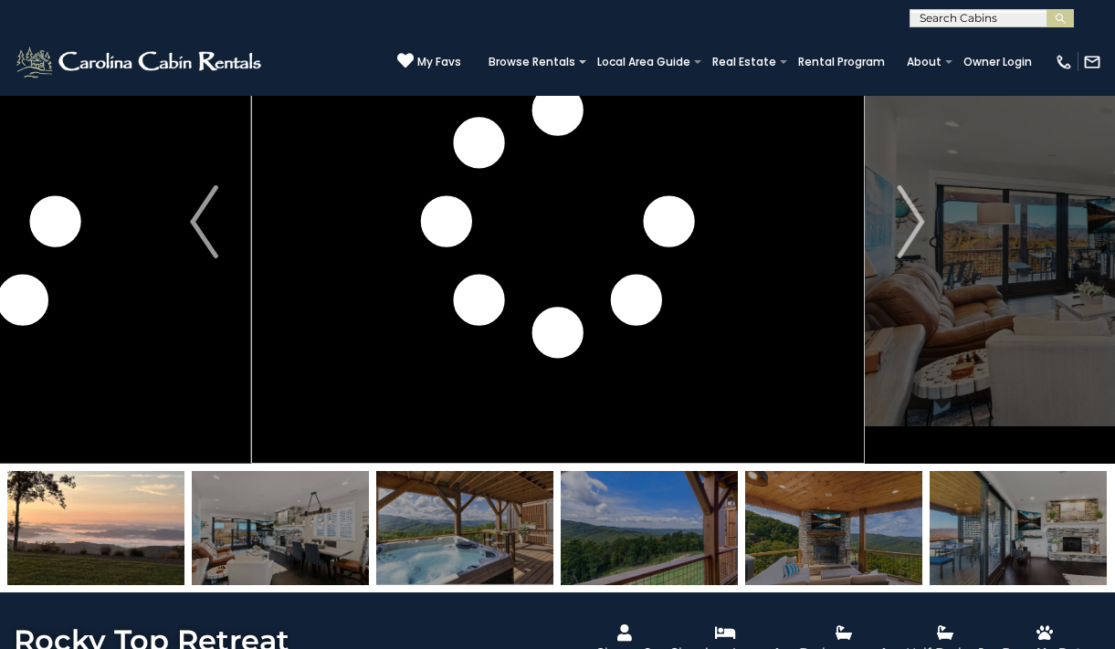
click at [846, 563] on img at bounding box center [833, 528] width 177 height 114
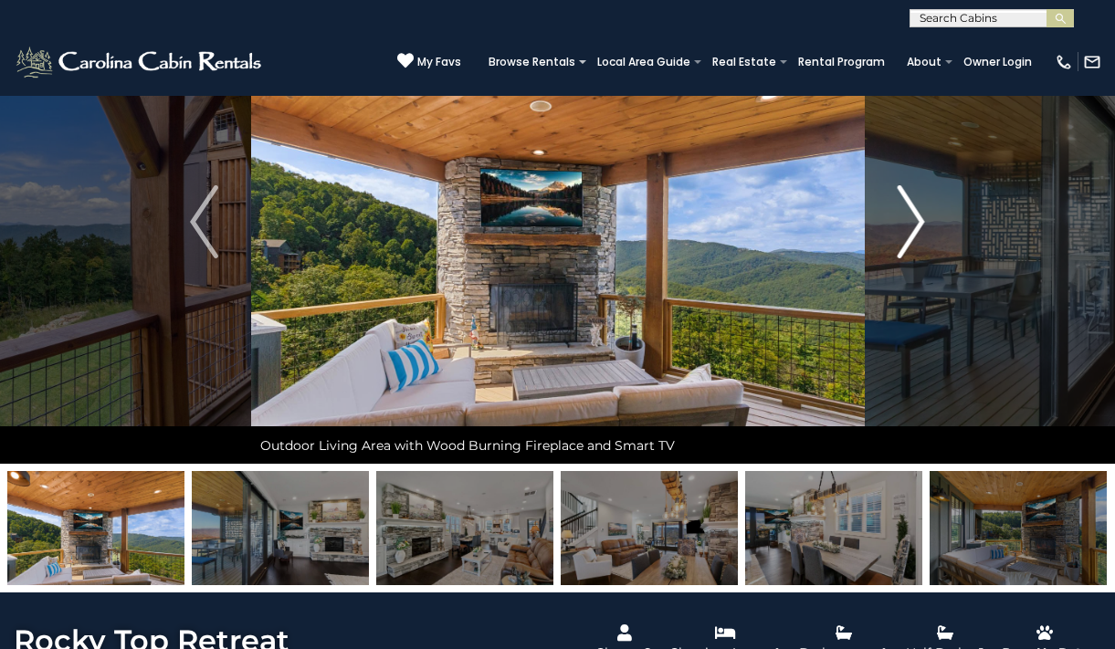
click at [919, 243] on img "Next" at bounding box center [910, 221] width 27 height 73
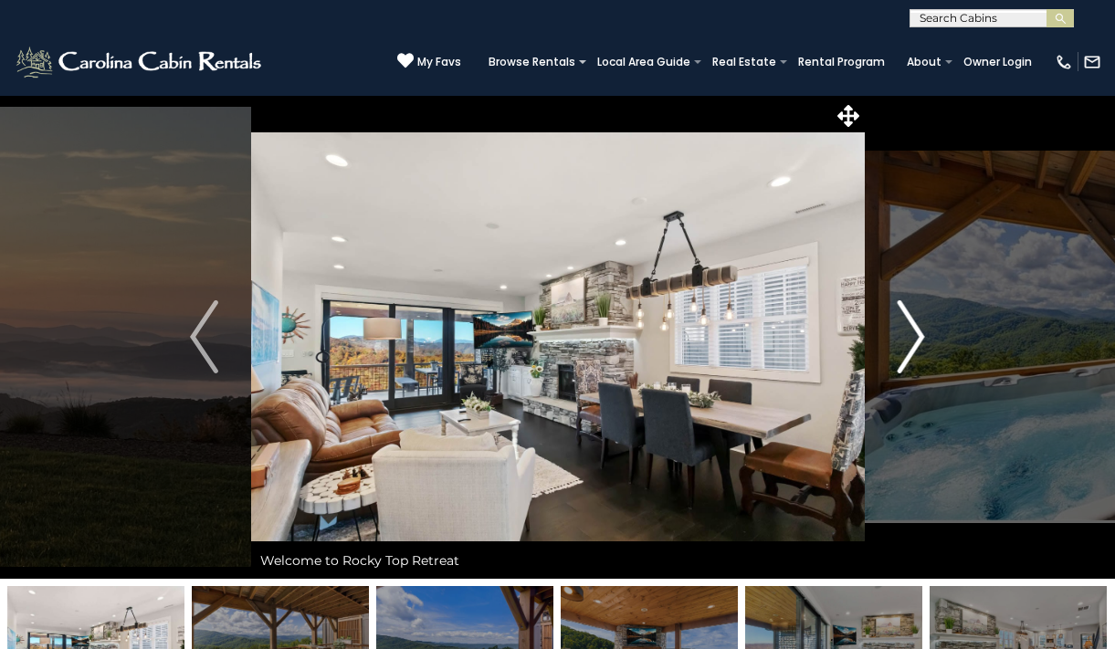
click at [917, 320] on img "Next" at bounding box center [910, 337] width 27 height 73
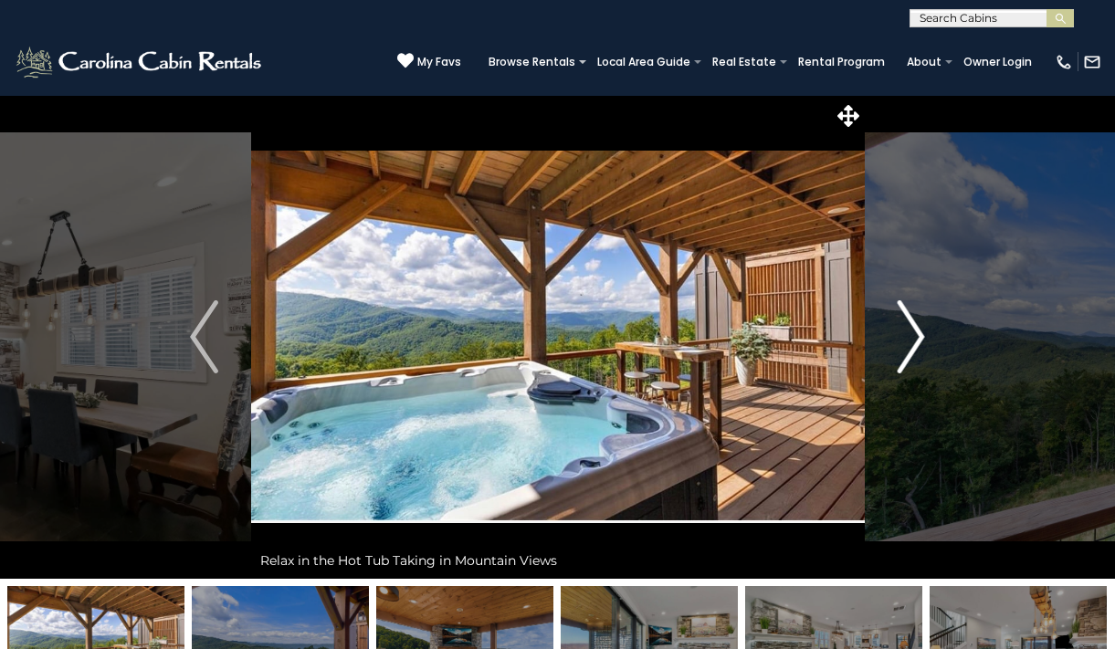
click at [917, 320] on img "Next" at bounding box center [910, 337] width 27 height 73
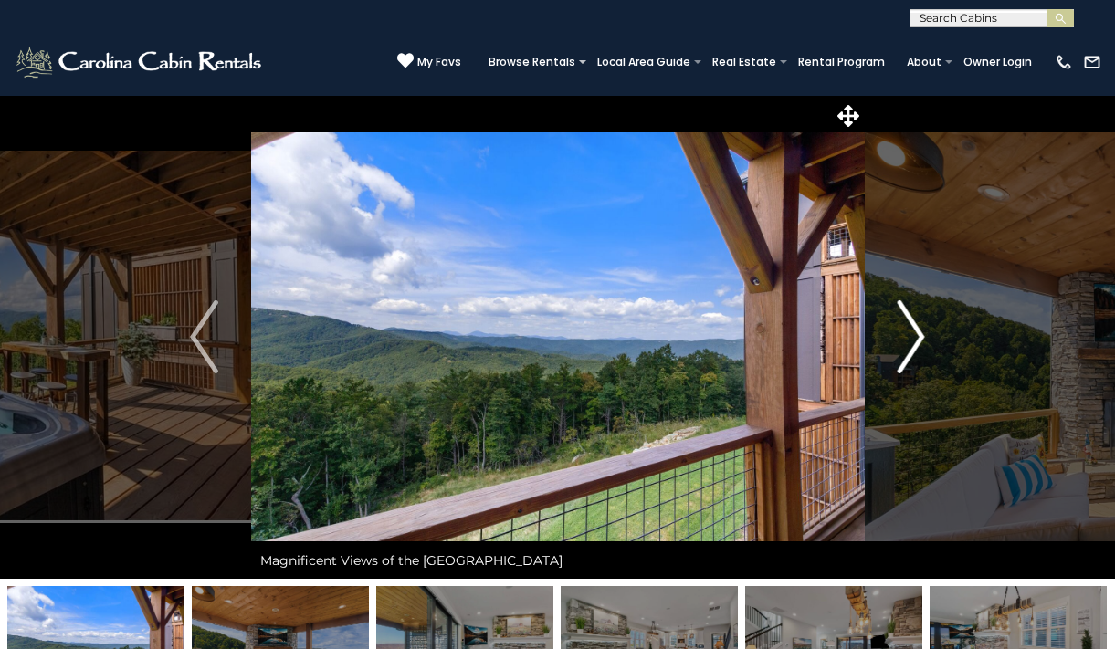
click at [917, 320] on img "Next" at bounding box center [910, 337] width 27 height 73
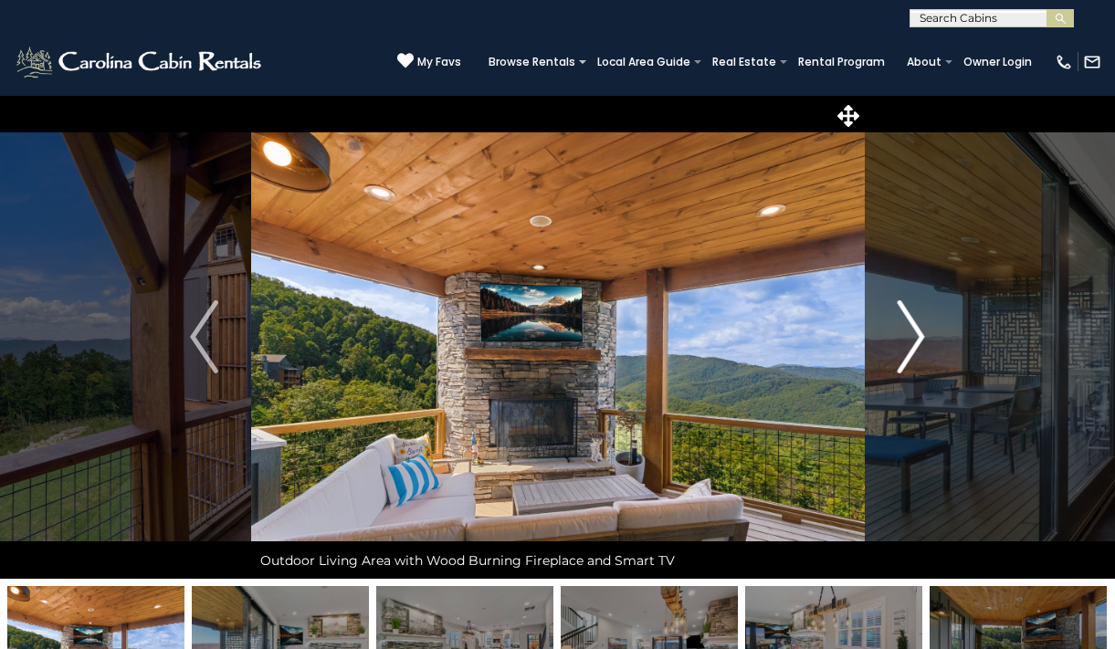
click at [917, 320] on img "Next" at bounding box center [910, 337] width 27 height 73
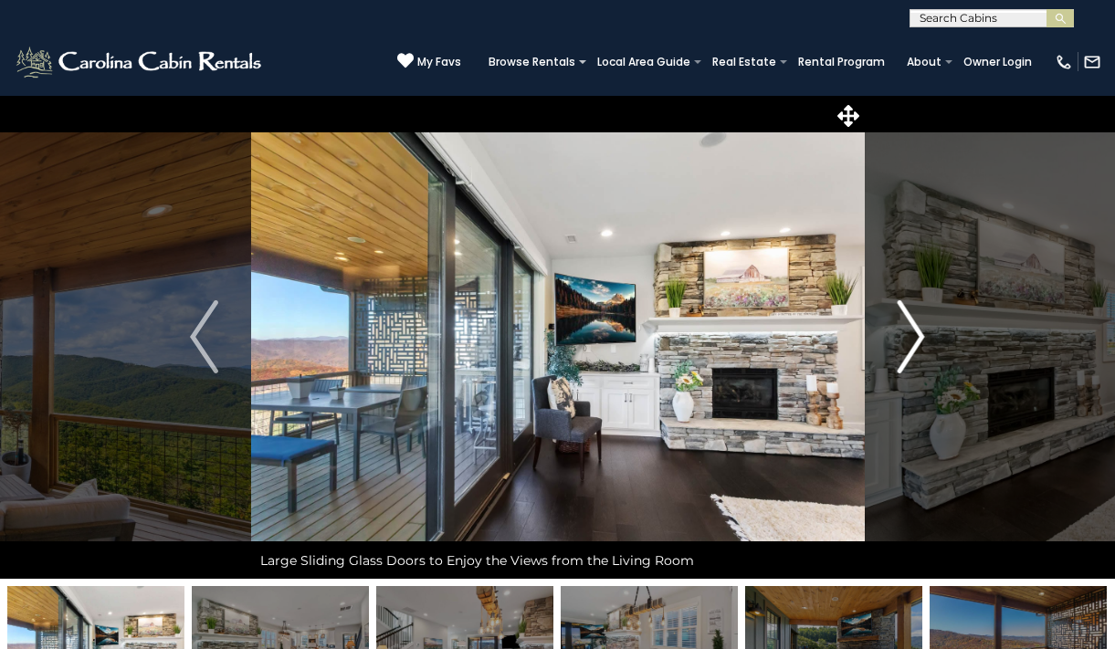
click at [920, 116] on button "Next" at bounding box center [911, 337] width 94 height 484
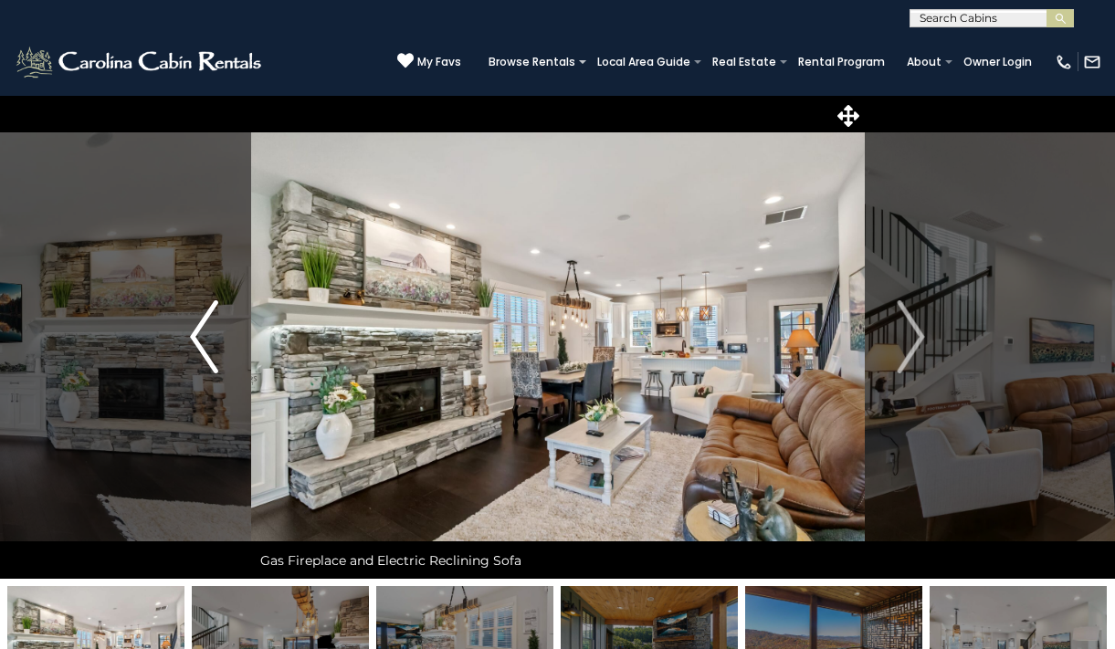
click at [231, 100] on button "Previous" at bounding box center [204, 337] width 94 height 484
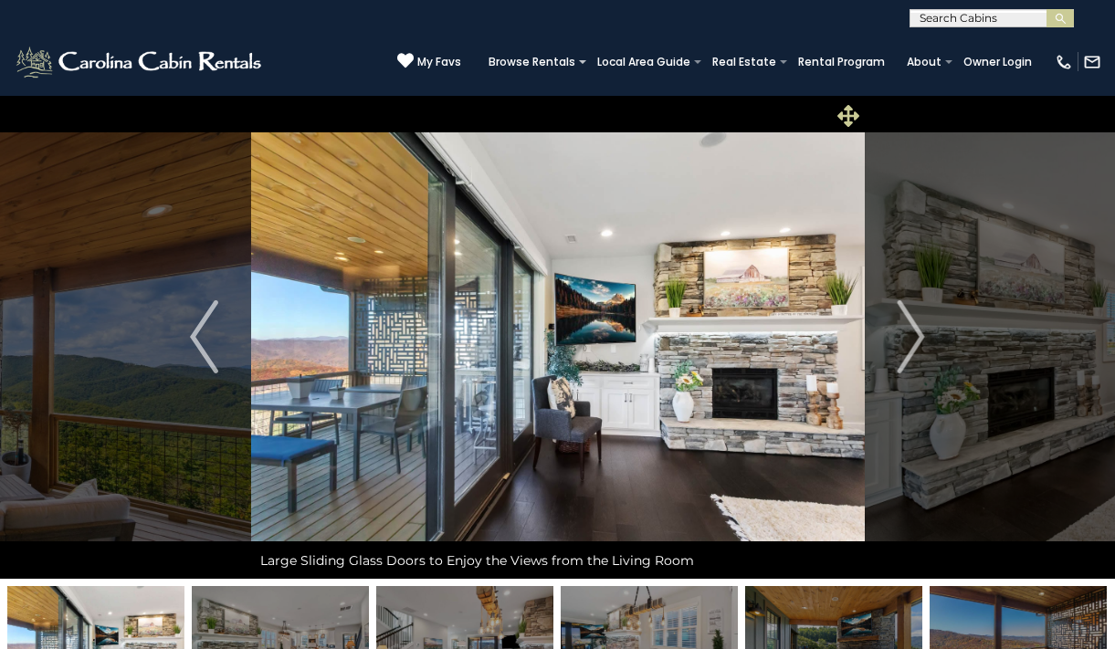
click at [845, 116] on icon at bounding box center [849, 116] width 22 height 22
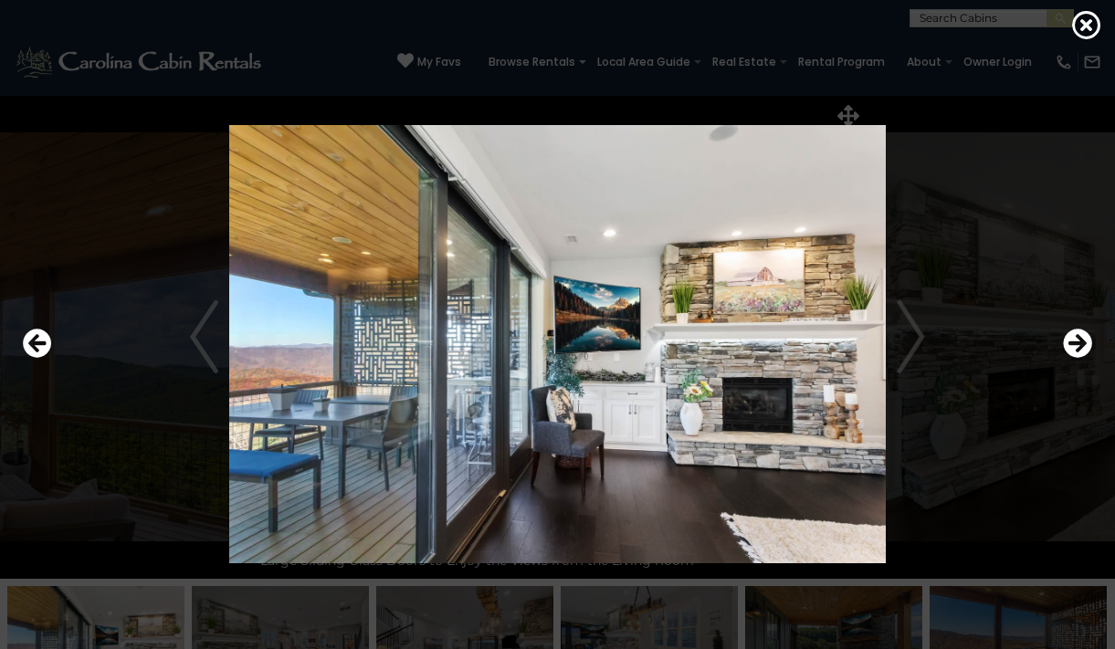
click at [900, 323] on img at bounding box center [558, 344] width 898 height 438
click at [1070, 344] on icon "Next" at bounding box center [1077, 343] width 29 height 29
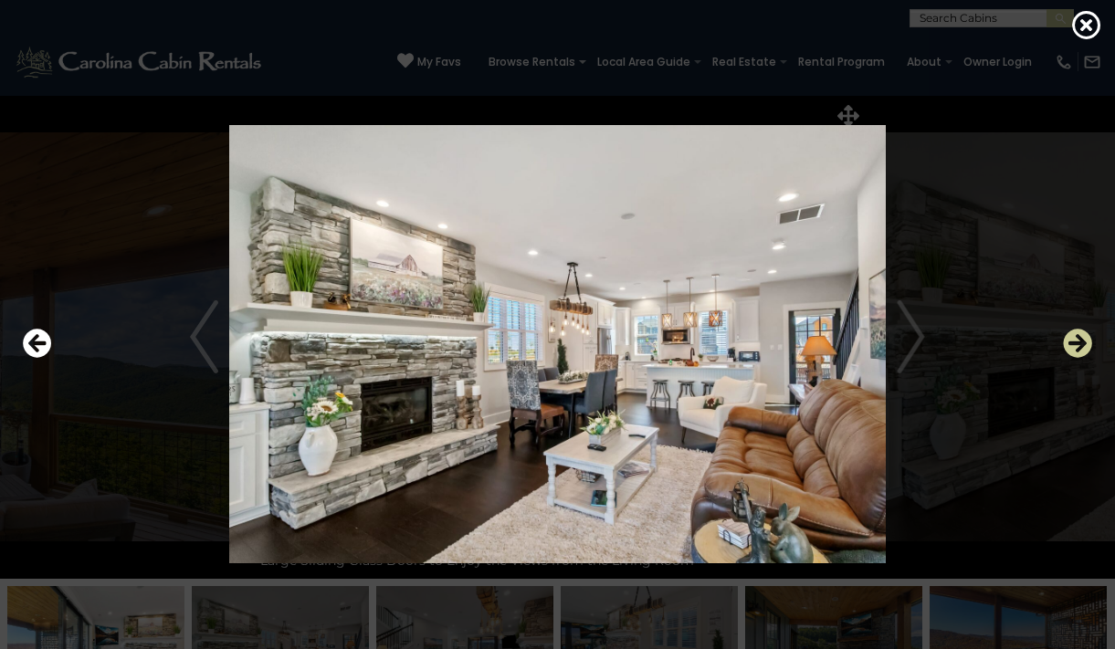
click at [1070, 344] on icon "Next" at bounding box center [1077, 343] width 29 height 29
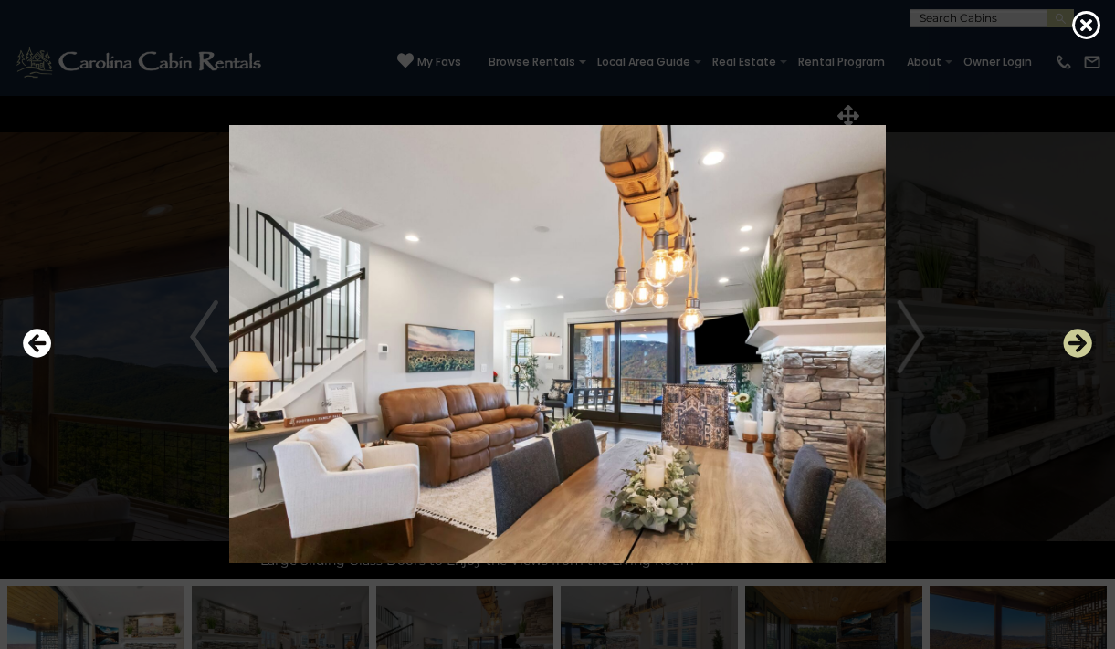
click at [1070, 344] on icon "Next" at bounding box center [1077, 343] width 29 height 29
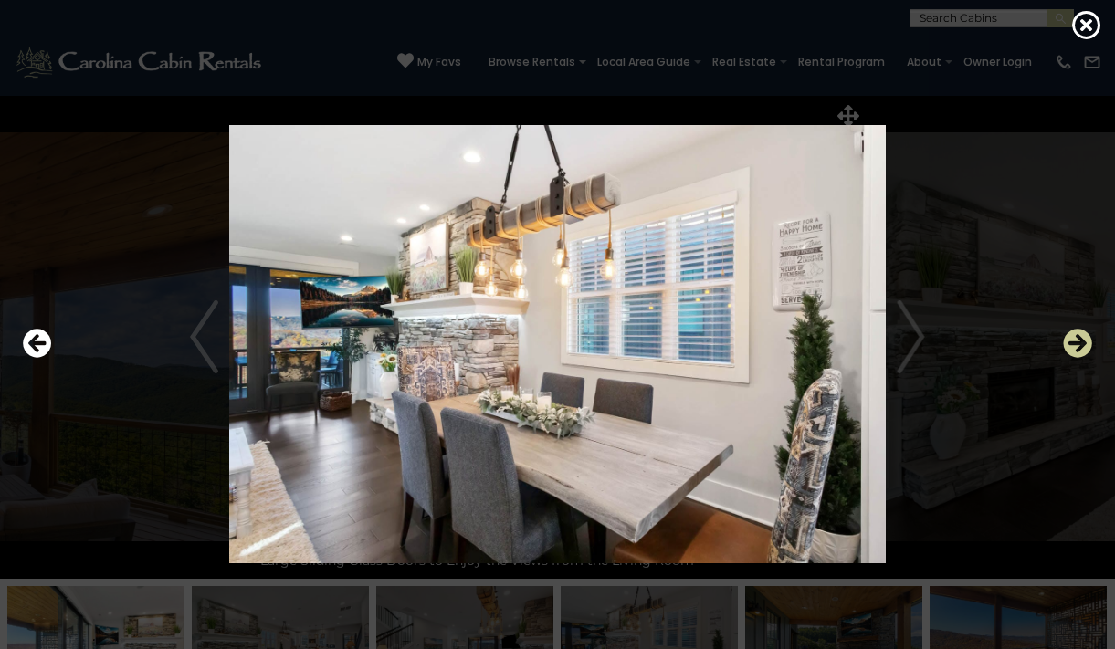
click at [1070, 344] on icon "Next" at bounding box center [1077, 343] width 29 height 29
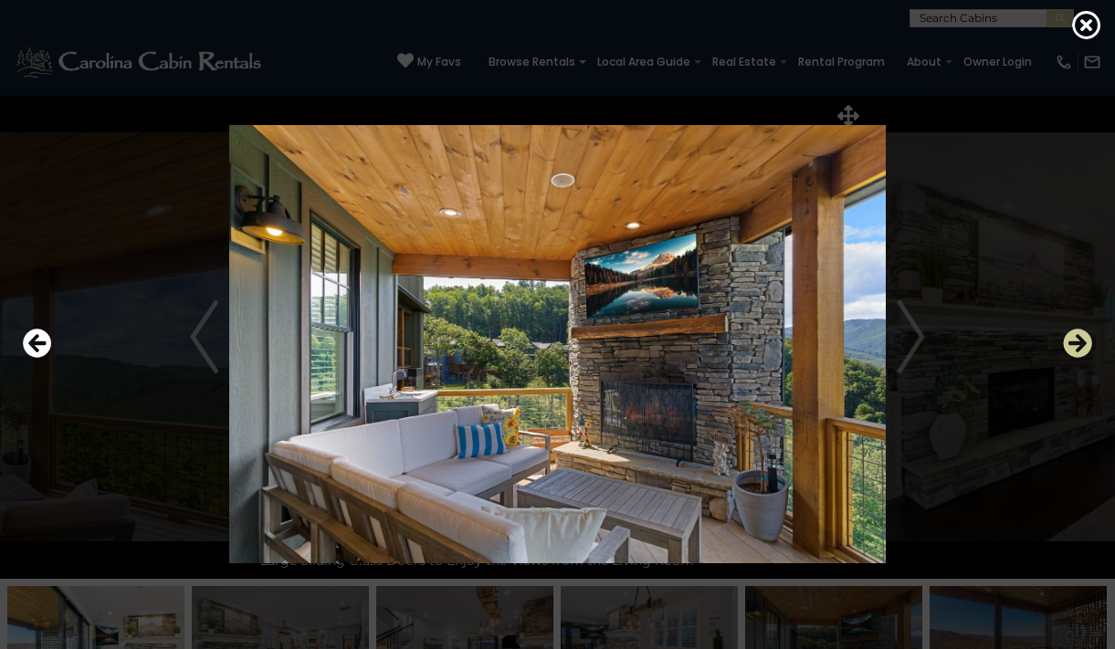
click at [1070, 344] on icon "Next" at bounding box center [1077, 343] width 29 height 29
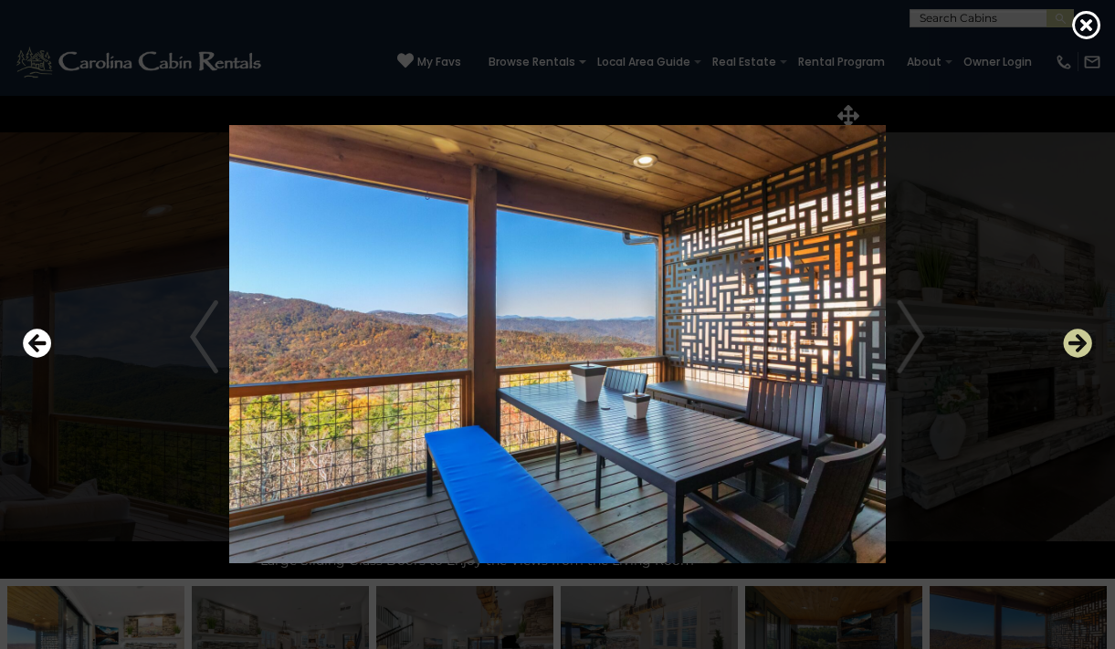
click at [1070, 344] on icon "Next" at bounding box center [1077, 343] width 29 height 29
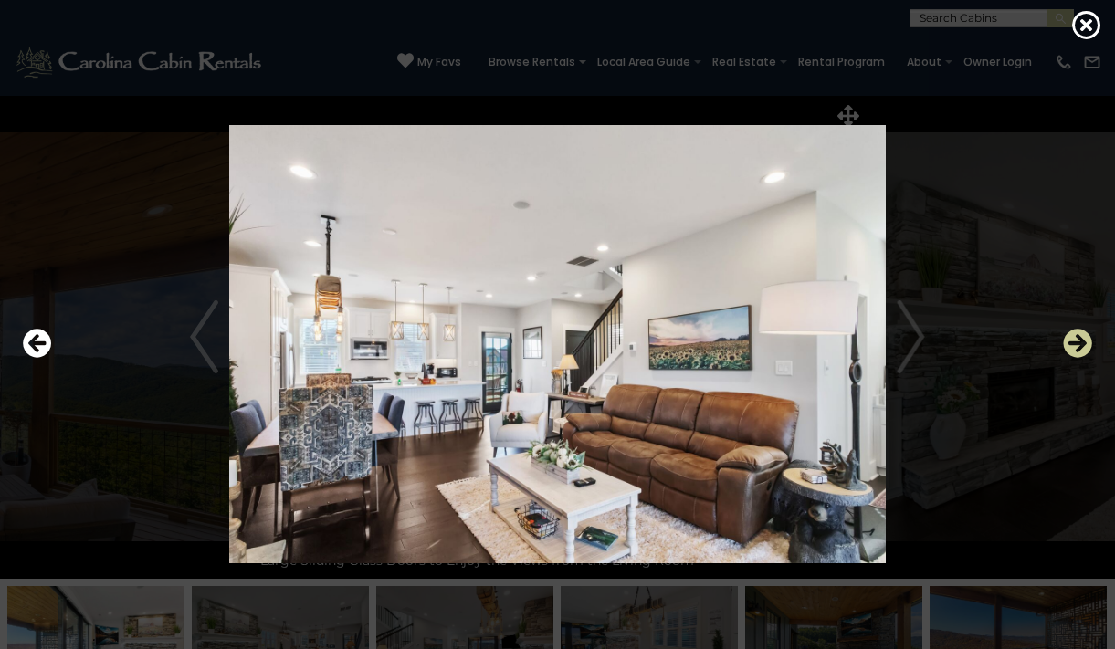
click at [1070, 344] on icon "Next" at bounding box center [1077, 343] width 29 height 29
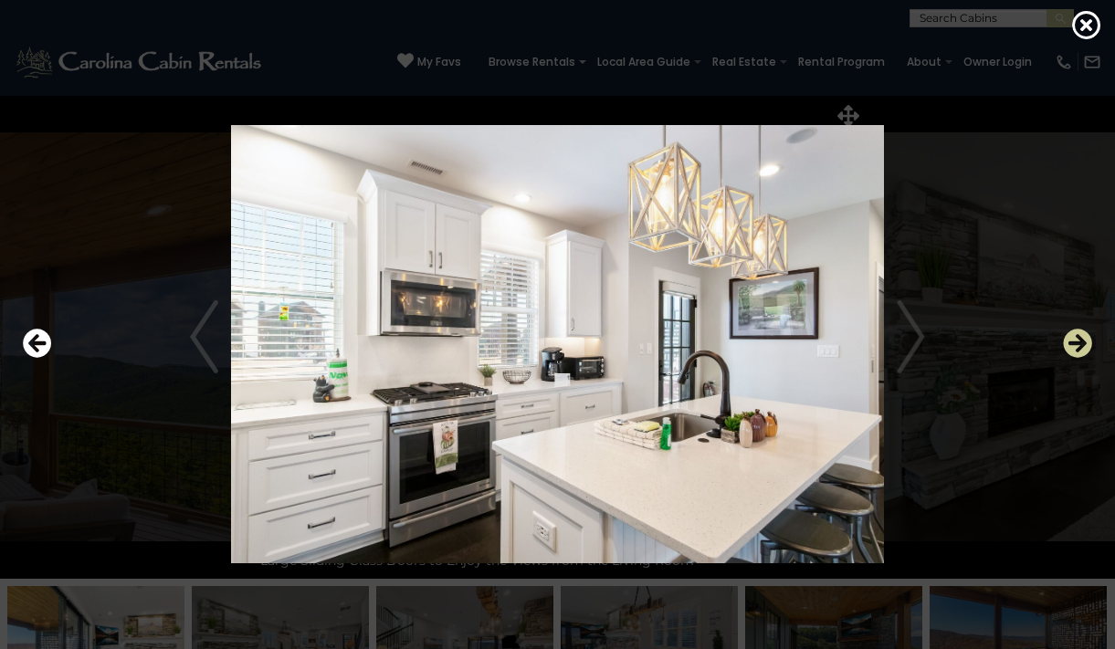
click at [1070, 344] on icon "Next" at bounding box center [1077, 343] width 29 height 29
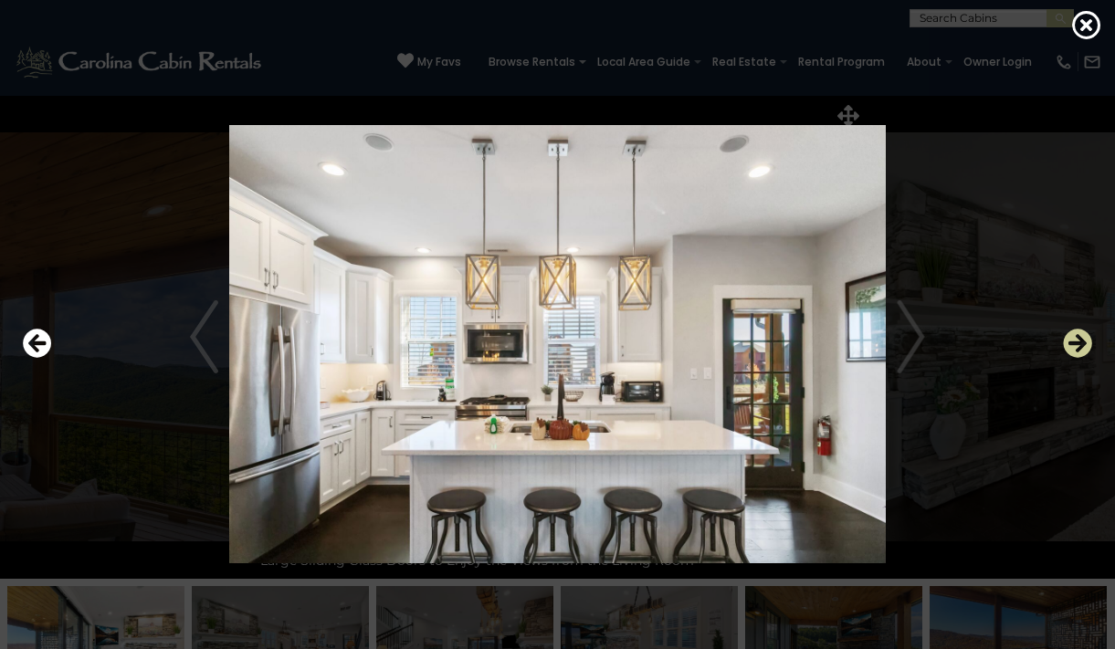
click at [1070, 344] on icon "Next" at bounding box center [1077, 343] width 29 height 29
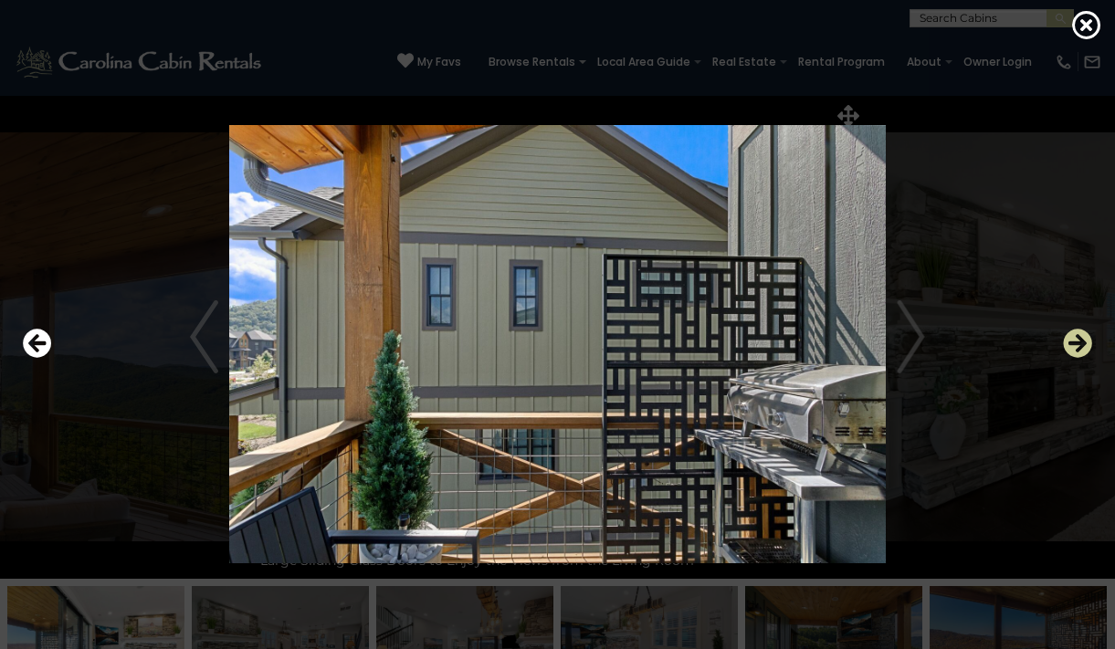
click at [1070, 344] on icon "Next" at bounding box center [1077, 343] width 29 height 29
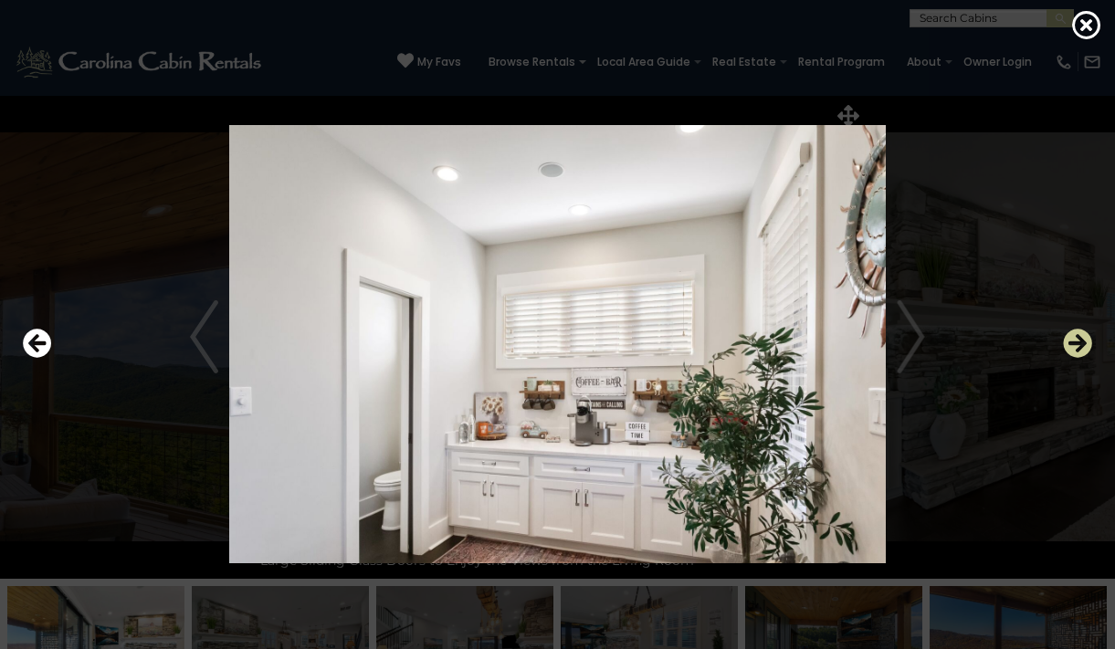
click at [1070, 344] on icon "Next" at bounding box center [1077, 343] width 29 height 29
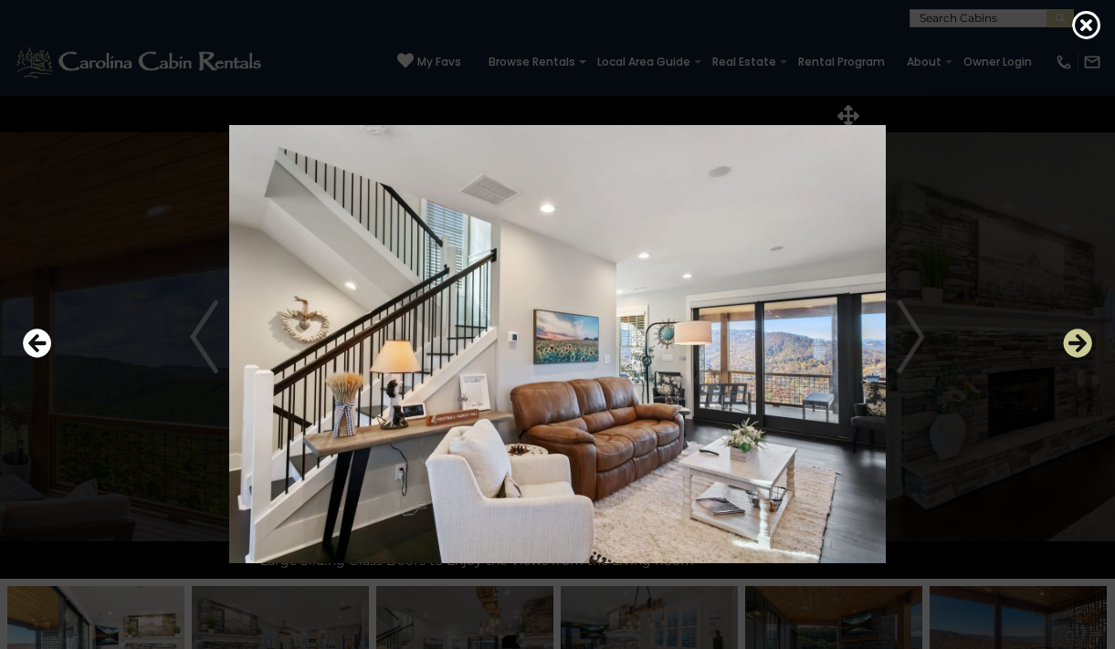
click at [1070, 344] on icon "Next" at bounding box center [1077, 343] width 29 height 29
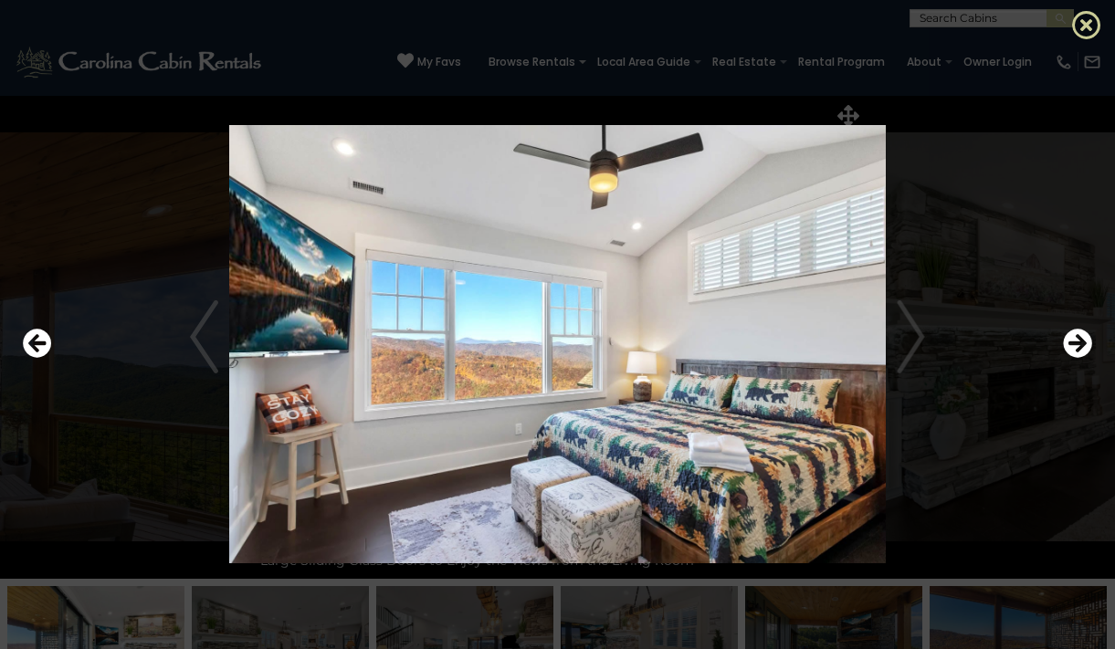
click at [1083, 23] on icon at bounding box center [1086, 24] width 29 height 29
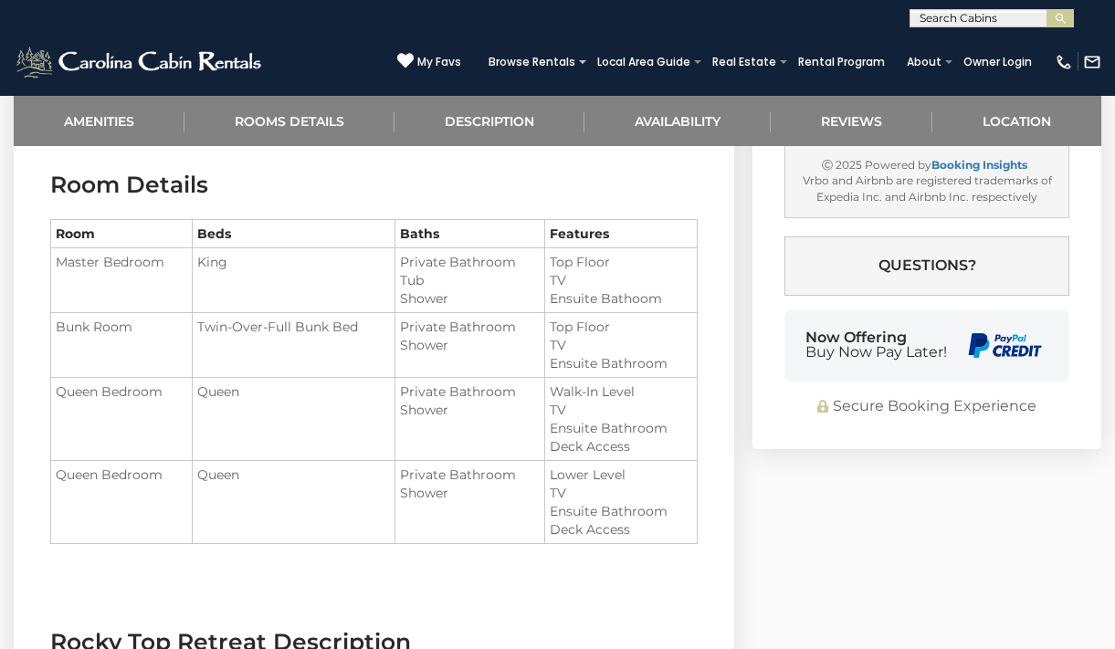
scroll to position [1306, 0]
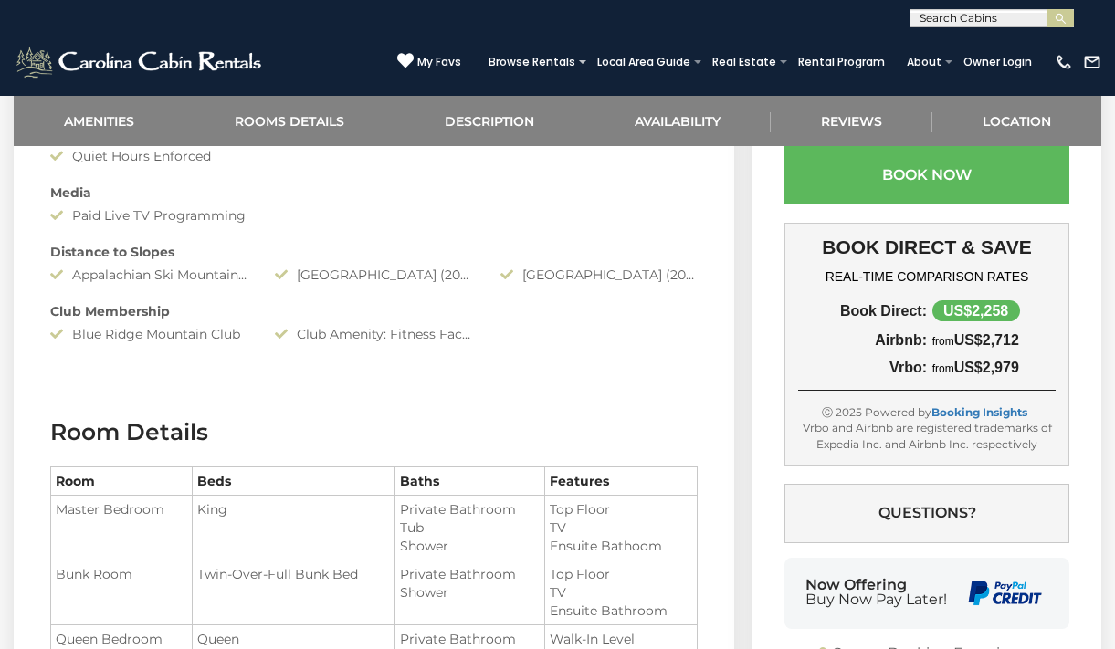
click at [492, 216] on div "Amenities Game Room Air Conditioning: Central Heat: Central/ Heat Pump Communit…" at bounding box center [374, 5] width 675 height 694
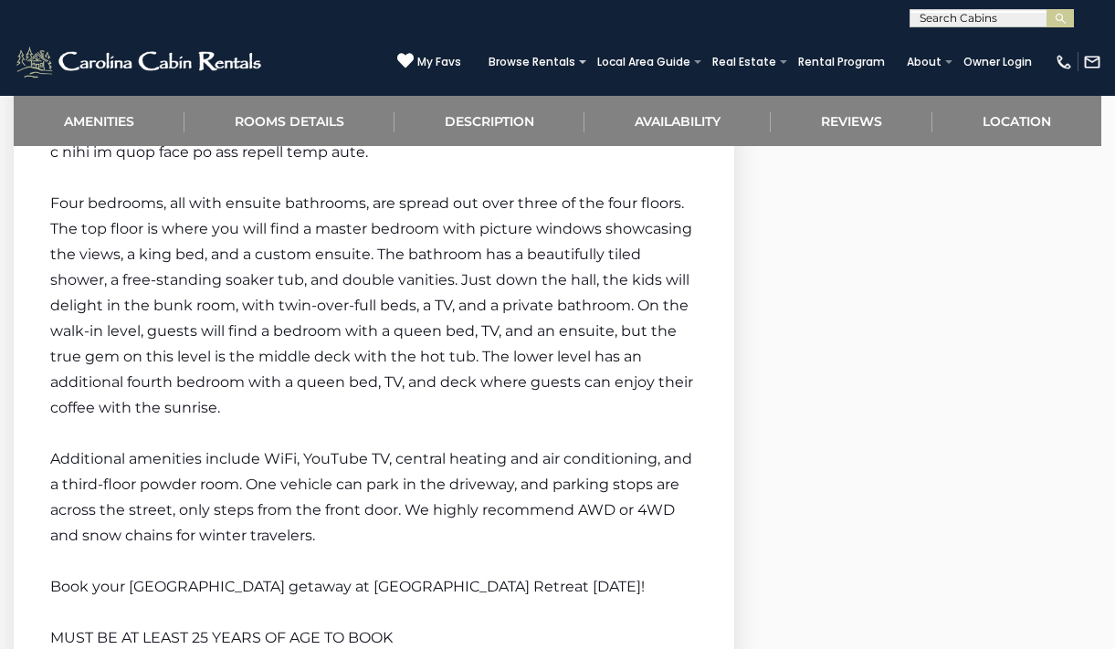
scroll to position [4024, 0]
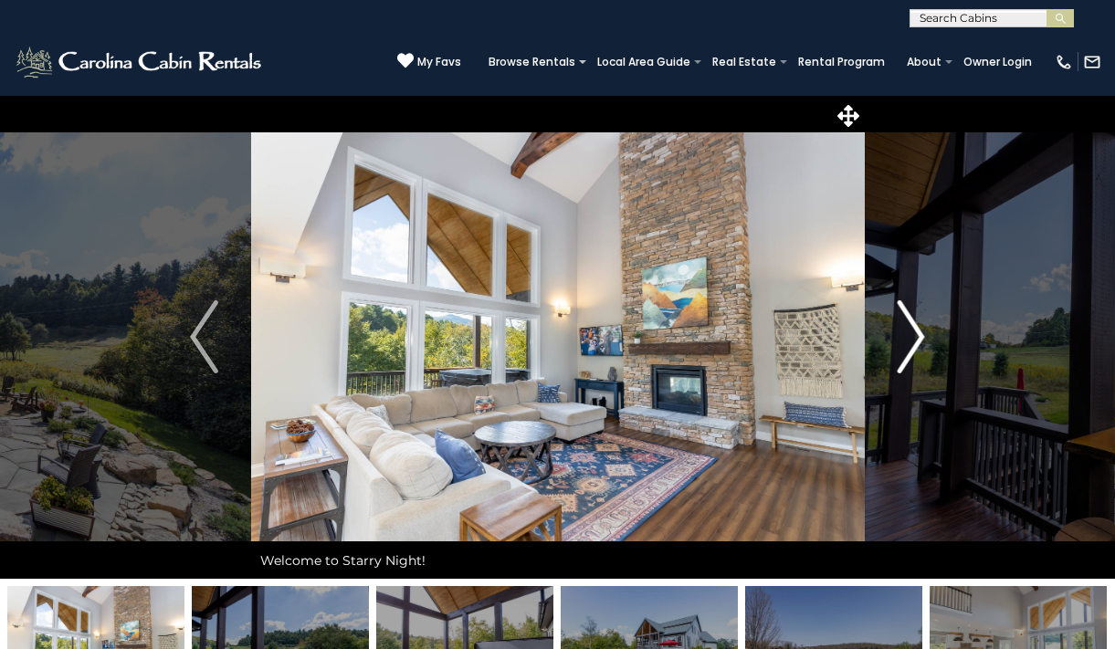
click at [900, 327] on img "Next" at bounding box center [910, 337] width 27 height 73
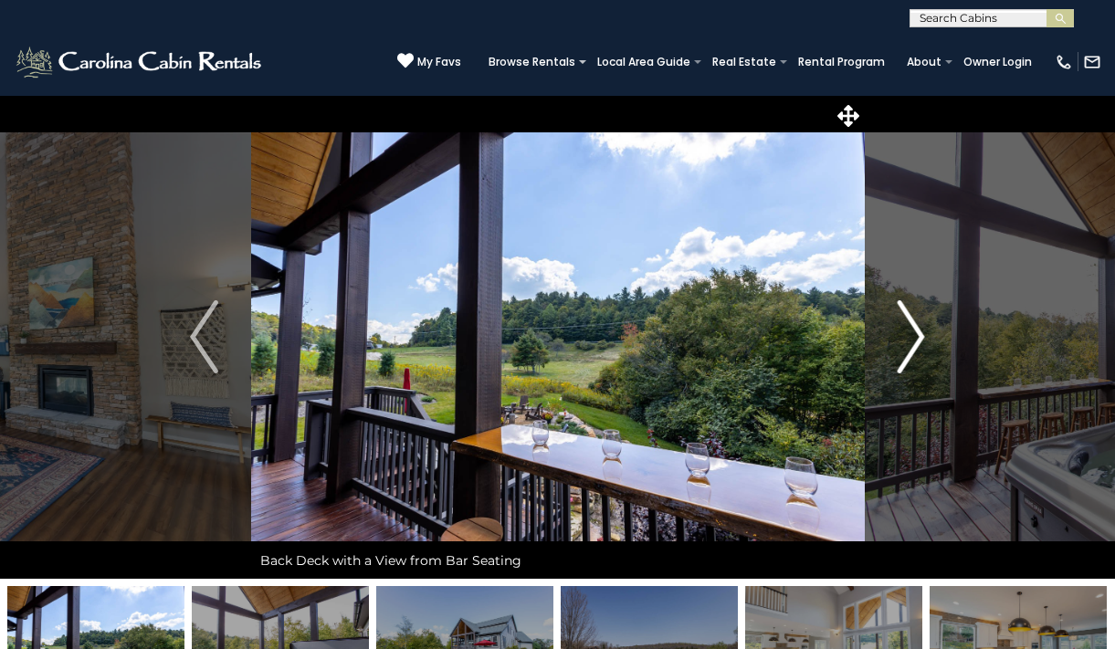
click at [901, 327] on img "Next" at bounding box center [910, 337] width 27 height 73
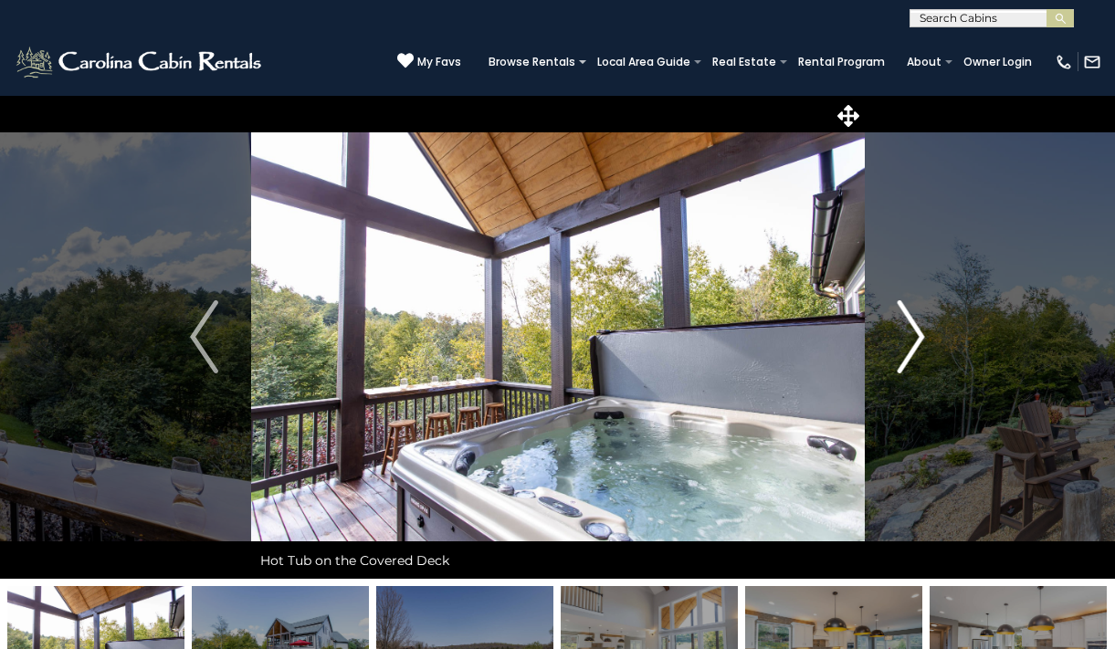
click at [901, 327] on img "Next" at bounding box center [910, 337] width 27 height 73
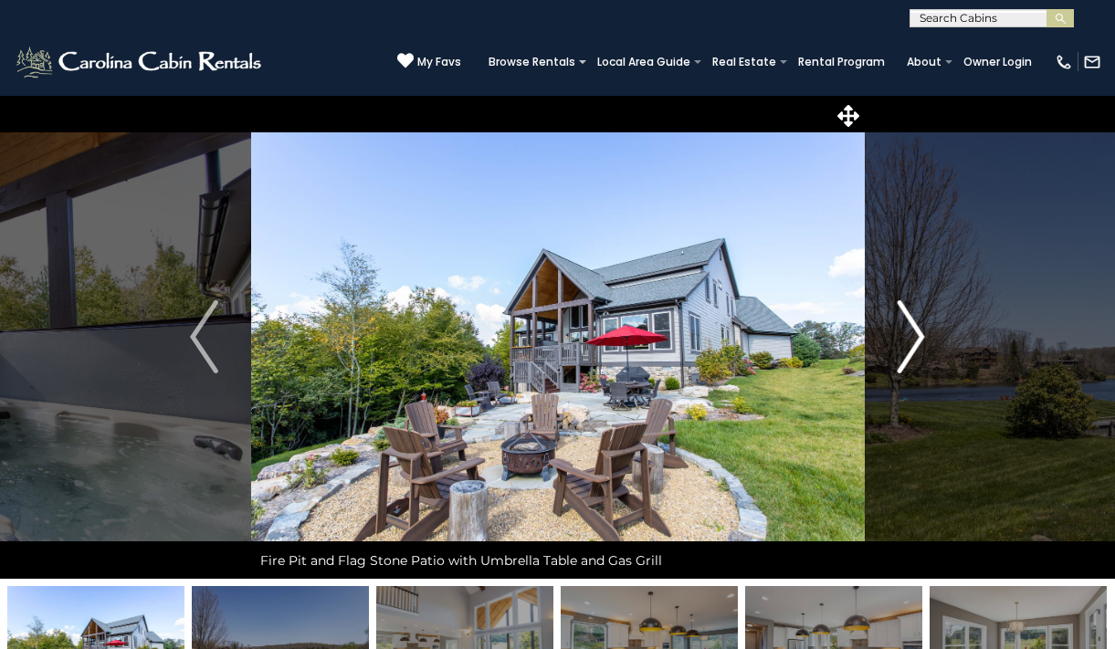
click at [901, 327] on img "Next" at bounding box center [910, 337] width 27 height 73
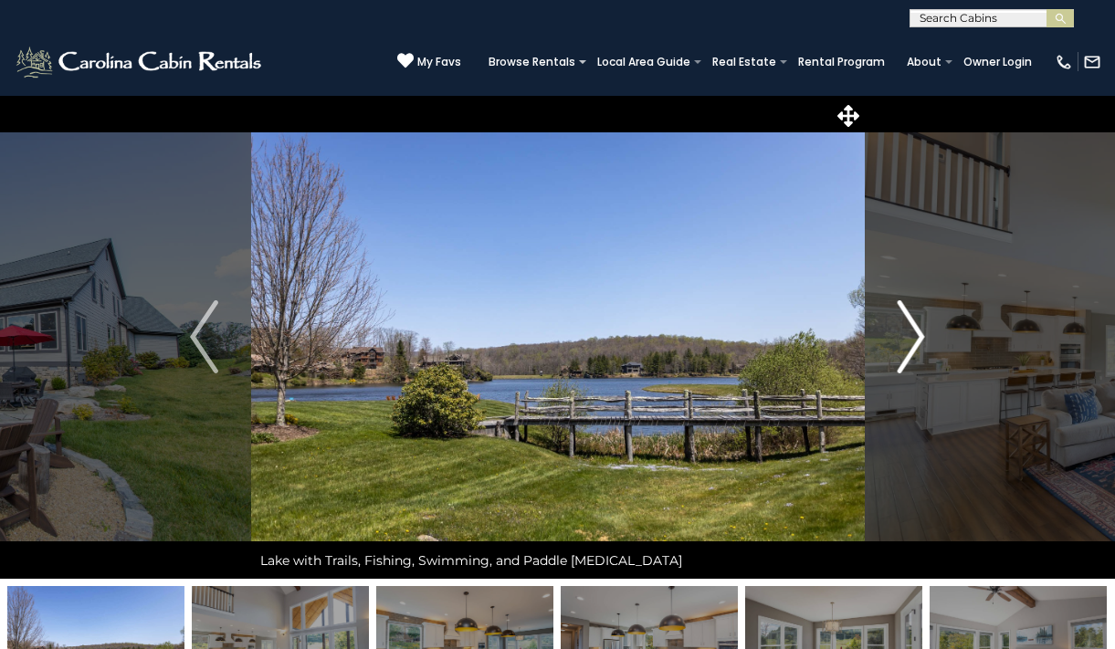
click at [901, 327] on img "Next" at bounding box center [910, 337] width 27 height 73
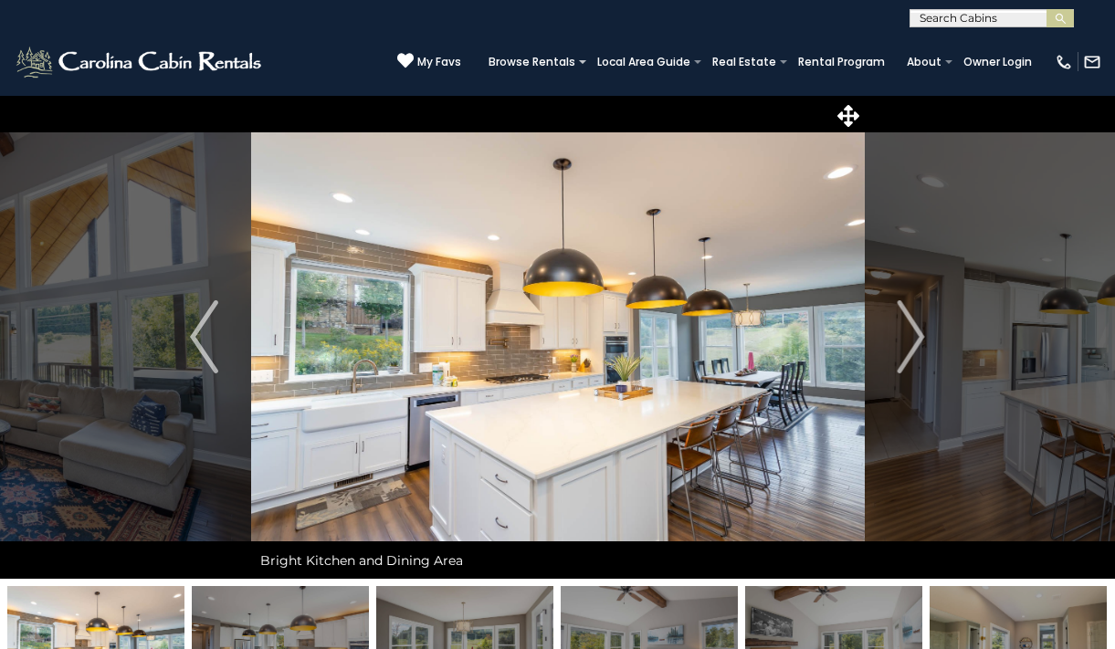
drag, startPoint x: 397, startPoint y: 84, endPoint x: 143, endPoint y: 80, distance: 254.9
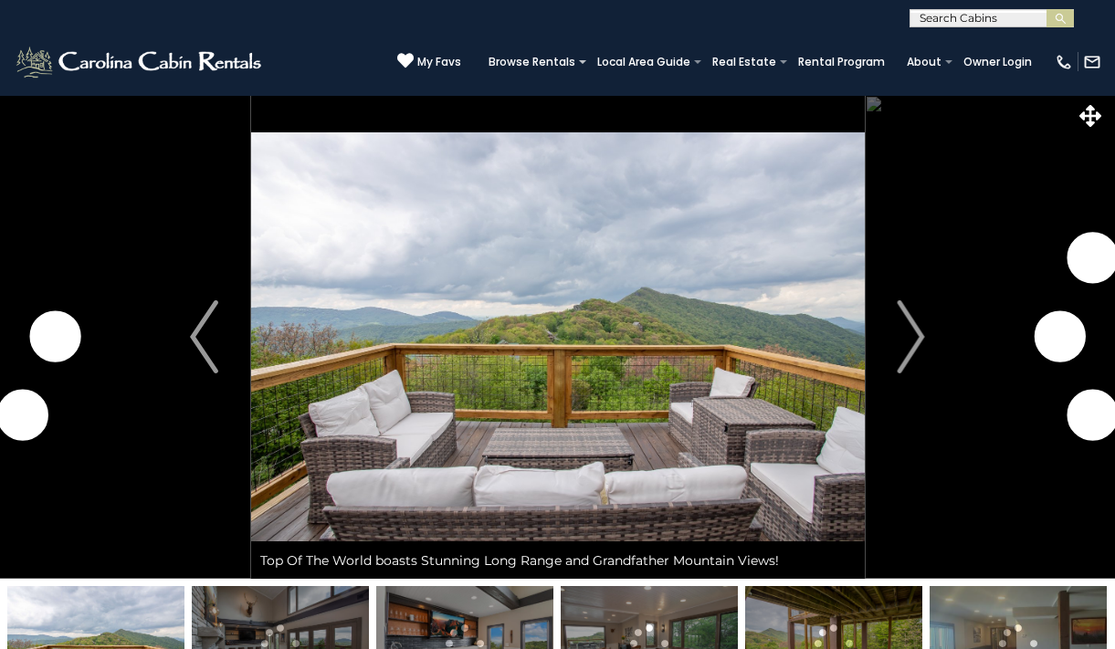
click at [913, 324] on img "Next" at bounding box center [910, 337] width 27 height 73
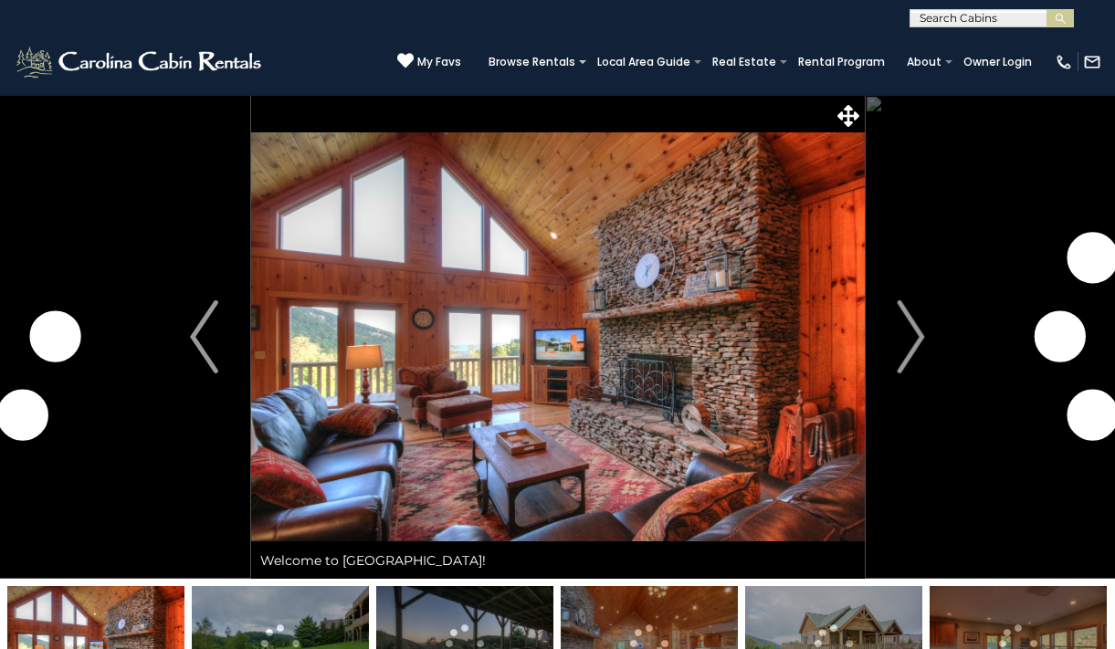
click at [928, 351] on button "Next" at bounding box center [911, 337] width 94 height 484
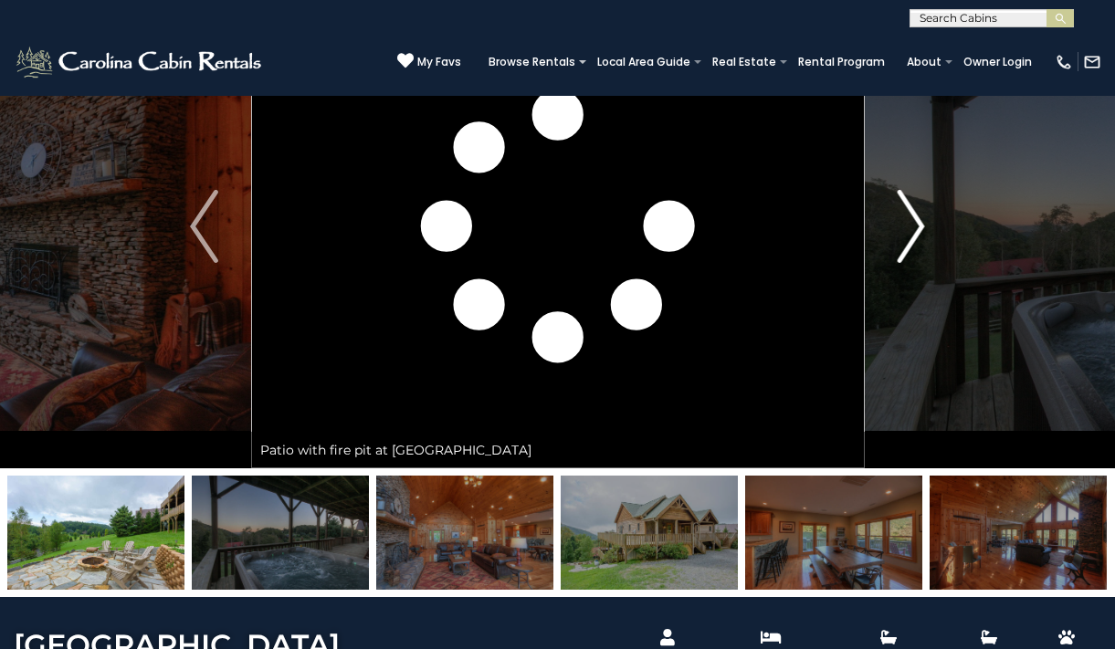
scroll to position [112, 0]
